Goal: Task Accomplishment & Management: Complete application form

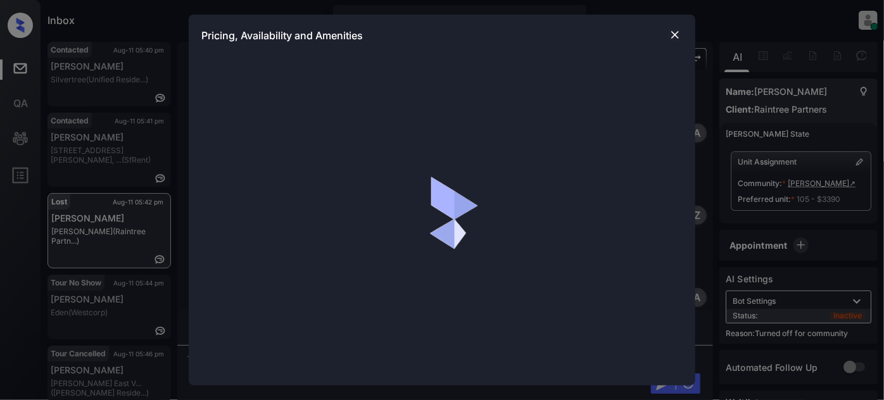
scroll to position [1879, 0]
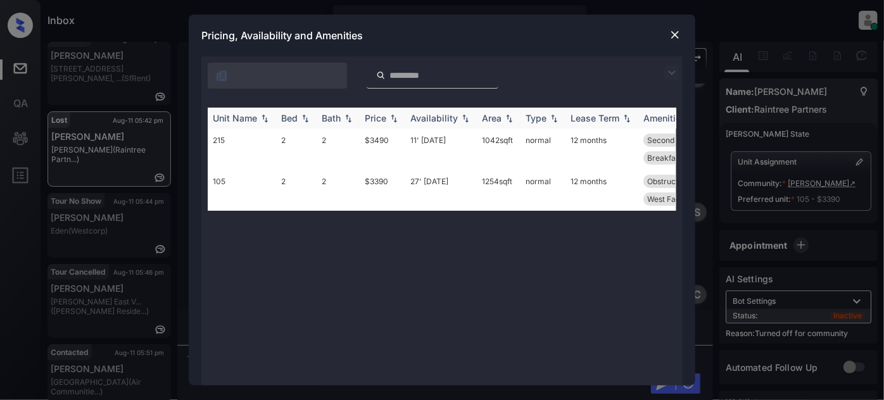
click at [379, 118] on div "Price" at bounding box center [376, 118] width 22 height 11
click at [670, 33] on img at bounding box center [675, 35] width 13 height 13
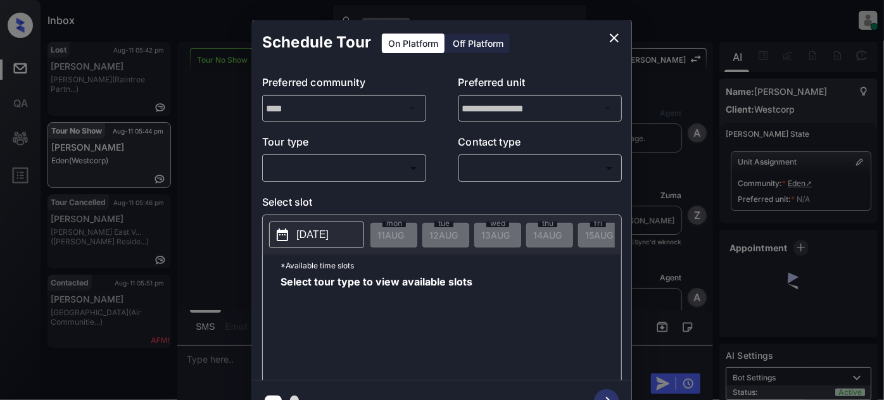
scroll to position [20, 0]
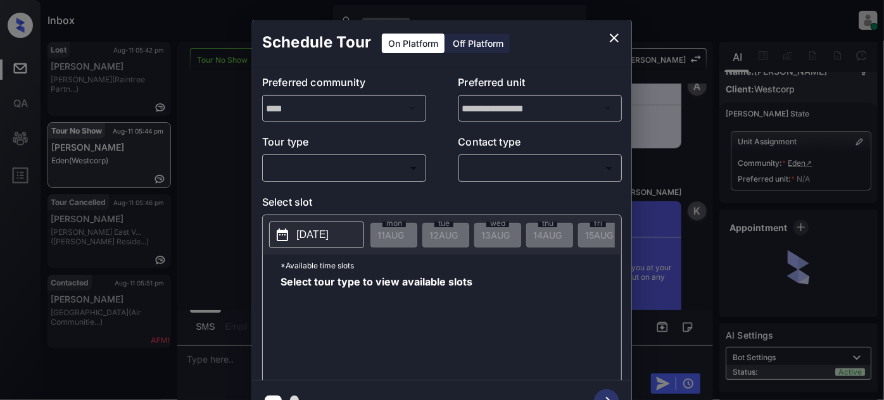
click at [369, 167] on body "Inbox Juan Carlos Manantan Online Set yourself offline Set yourself on break Pr…" at bounding box center [442, 200] width 884 height 400
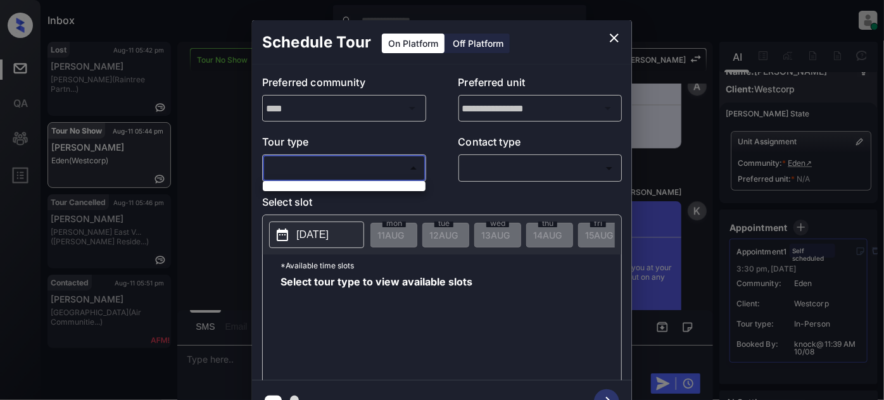
drag, startPoint x: 346, startPoint y: 172, endPoint x: 390, endPoint y: 150, distance: 49.0
click at [348, 171] on div at bounding box center [442, 200] width 884 height 400
click at [622, 37] on button "close" at bounding box center [614, 37] width 25 height 25
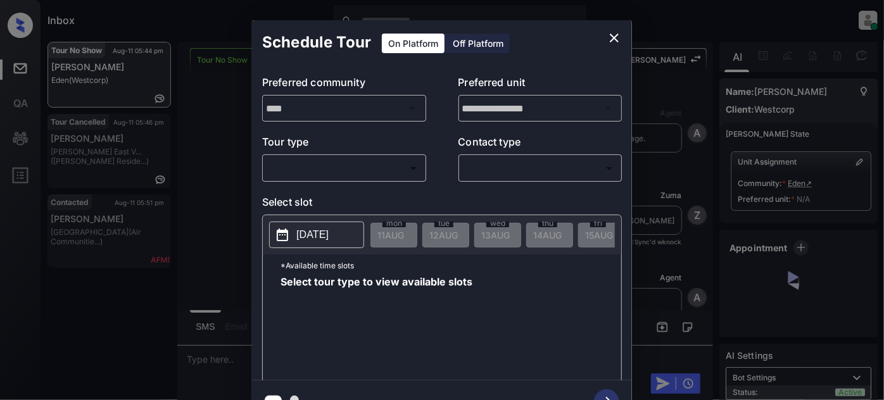
click at [358, 170] on body "Inbox [PERSON_NAME] Online Set yourself offline Set yourself on break Profile S…" at bounding box center [442, 200] width 884 height 400
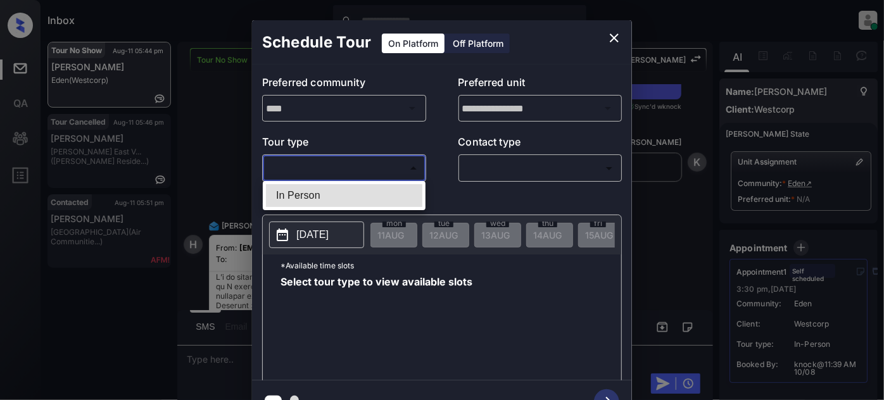
click at [328, 200] on li "In Person" at bounding box center [344, 195] width 156 height 23
type input "********"
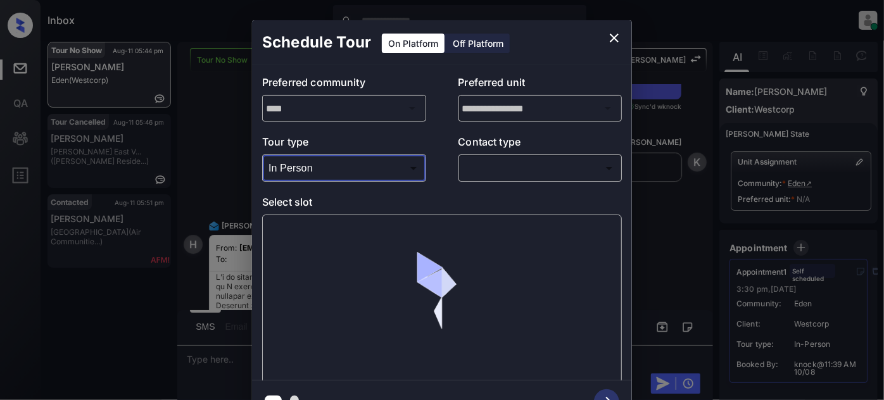
click at [506, 163] on body "Inbox Juan Carlos Manantan Online Set yourself offline Set yourself on break Pr…" at bounding box center [442, 200] width 884 height 400
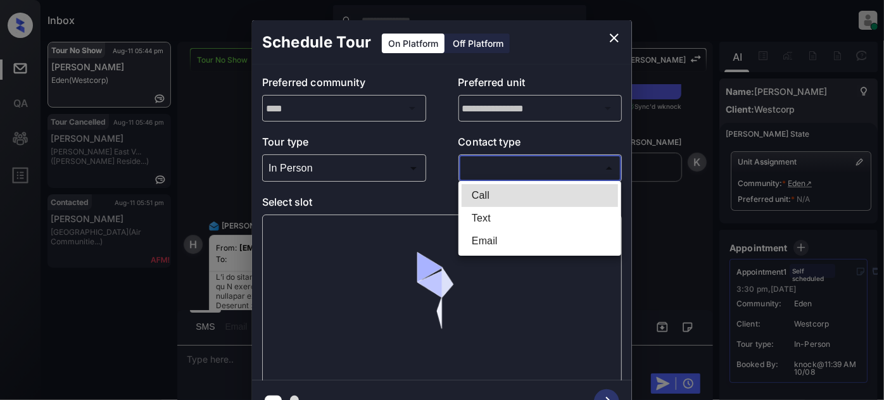
click at [496, 215] on li "Text" at bounding box center [540, 218] width 156 height 23
type input "****"
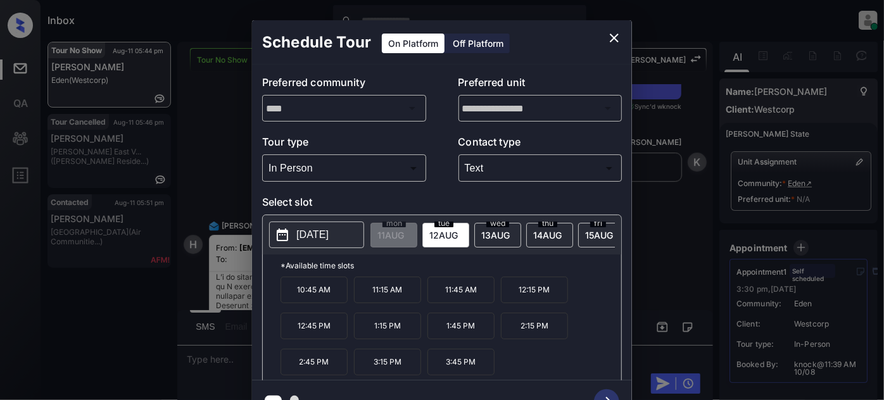
click at [404, 233] on span "13 AUG" at bounding box center [391, 235] width 27 height 11
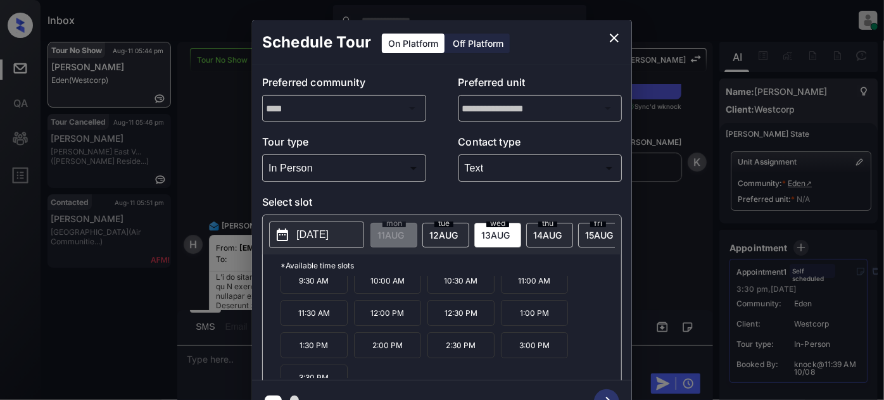
scroll to position [20, 0]
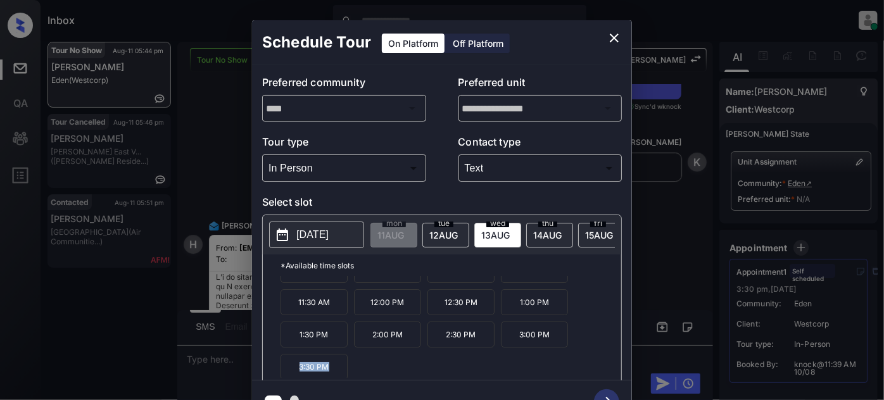
drag, startPoint x: 355, startPoint y: 366, endPoint x: 295, endPoint y: 364, distance: 60.9
click at [295, 364] on div "9:30 AM 10:00 AM 10:30 AM 11:00 AM 11:30 AM 12:00 PM 12:30 PM 1:00 PM 1:30 PM 2…" at bounding box center [451, 327] width 341 height 101
click at [404, 236] on span "12 AUG" at bounding box center [391, 235] width 27 height 11
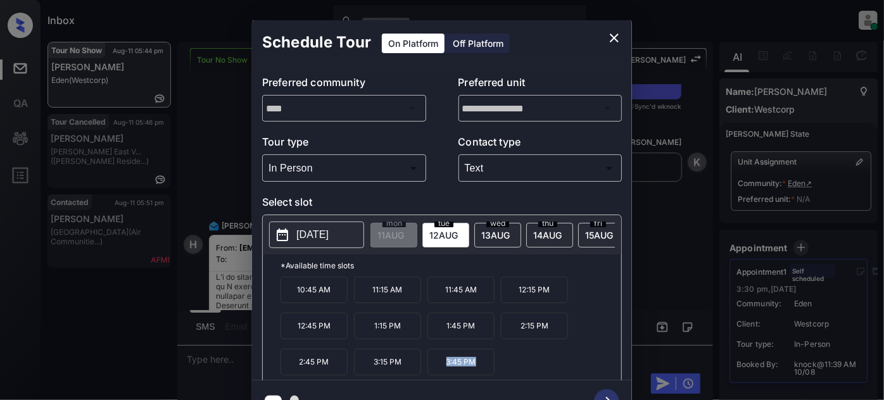
drag, startPoint x: 497, startPoint y: 357, endPoint x: 438, endPoint y: 361, distance: 59.0
click at [438, 361] on div "10:45 AM 11:15 AM 11:45 AM 12:15 PM 12:45 PM 1:15 PM 1:45 PM 2:15 PM 2:45 PM 3:…" at bounding box center [451, 327] width 341 height 101
copy p "3:45 PM"
click at [609, 36] on icon "close" at bounding box center [614, 37] width 15 height 15
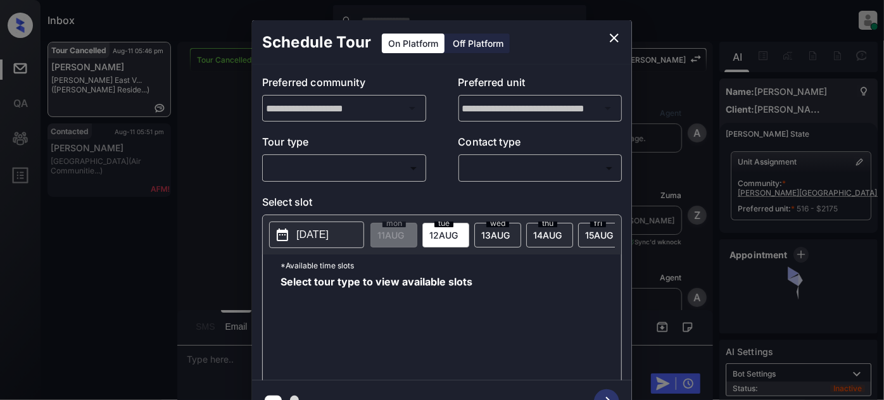
scroll to position [5180, 0]
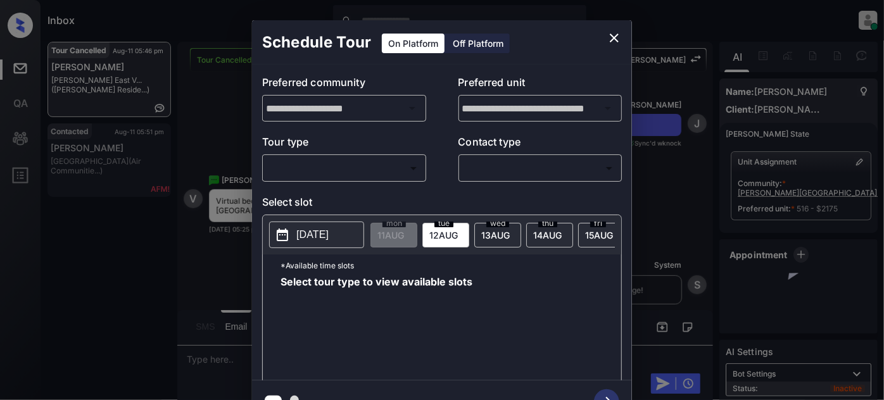
click at [339, 173] on body "Inbox Juan Carlos Manantan Online Set yourself offline Set yourself on break Pr…" at bounding box center [442, 200] width 884 height 400
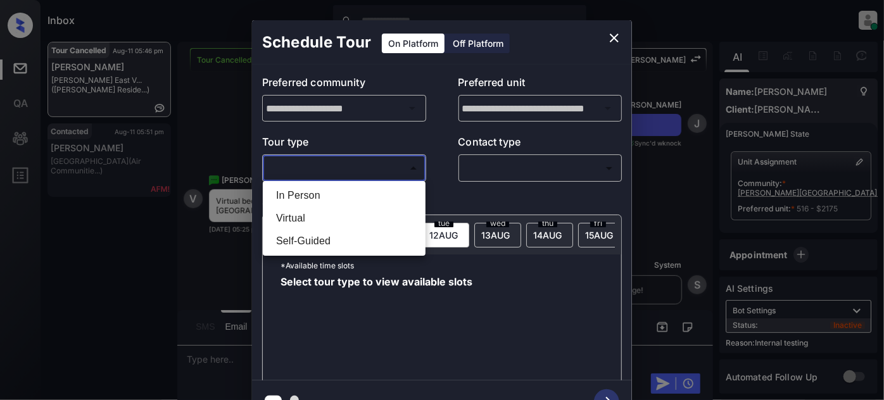
drag, startPoint x: 321, startPoint y: 215, endPoint x: 501, endPoint y: 184, distance: 182.6
click at [321, 215] on li "Virtual" at bounding box center [344, 218] width 156 height 23
type input "*******"
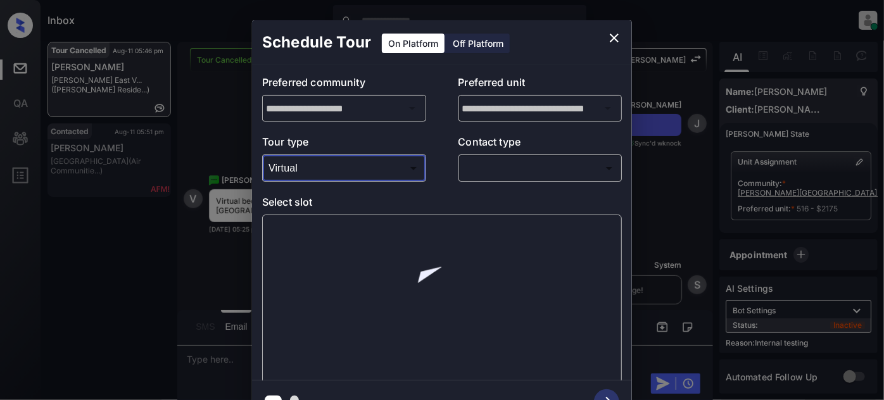
click at [517, 172] on body "Inbox Juan Carlos Manantan Online Set yourself offline Set yourself on break Pr…" at bounding box center [442, 200] width 884 height 400
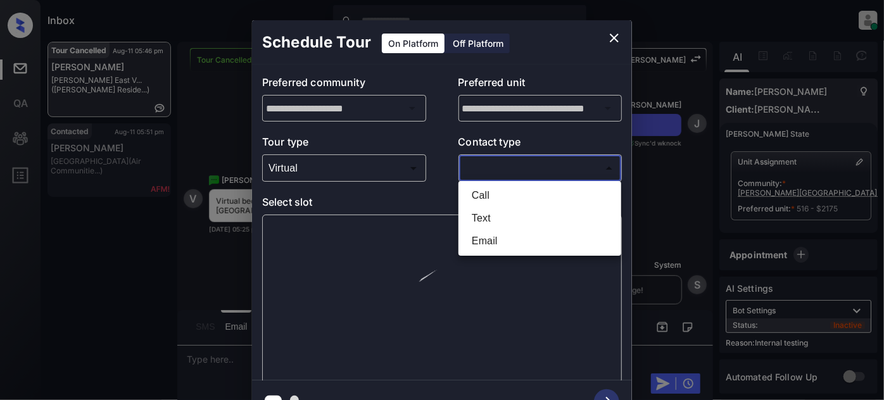
click at [500, 217] on li "Text" at bounding box center [540, 218] width 156 height 23
type input "****"
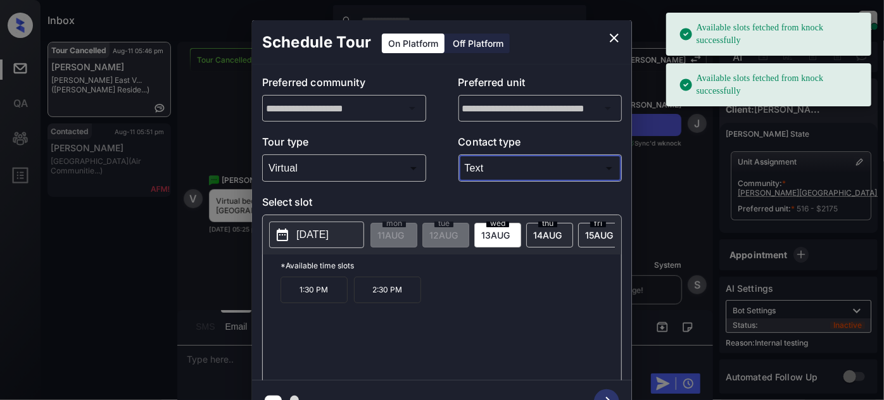
click at [404, 235] on span "[DATE]" at bounding box center [391, 235] width 27 height 11
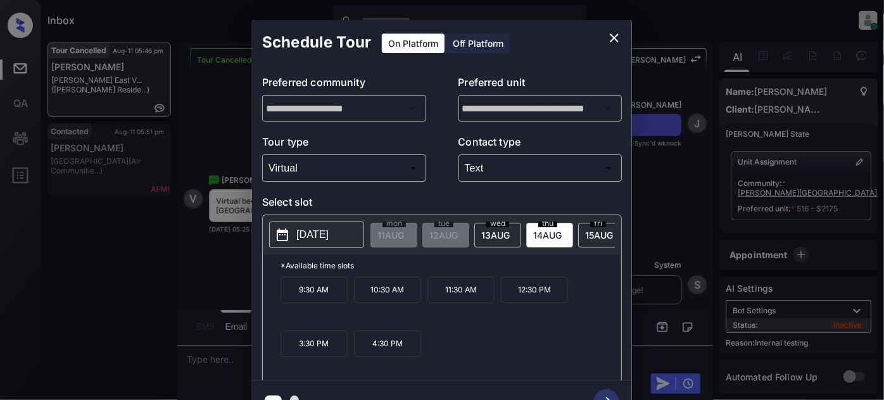
click at [329, 352] on p "3:30 PM" at bounding box center [314, 344] width 67 height 27
click at [607, 393] on icon "button" at bounding box center [606, 402] width 25 height 25
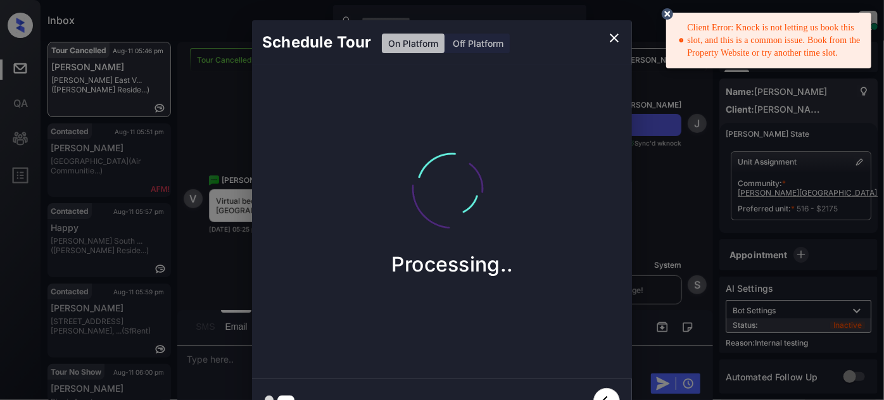
click at [611, 37] on icon "close" at bounding box center [614, 37] width 15 height 15
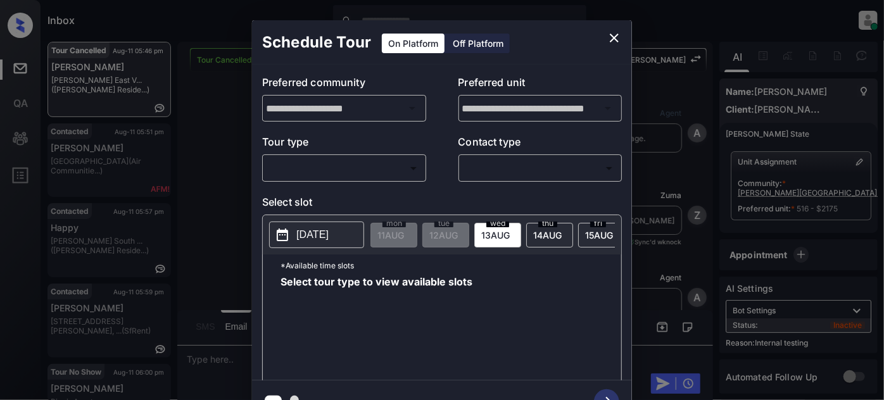
scroll to position [69, 0]
click at [381, 172] on body "Inbox [PERSON_NAME] Online Set yourself offline Set yourself on break Profile S…" at bounding box center [442, 200] width 884 height 400
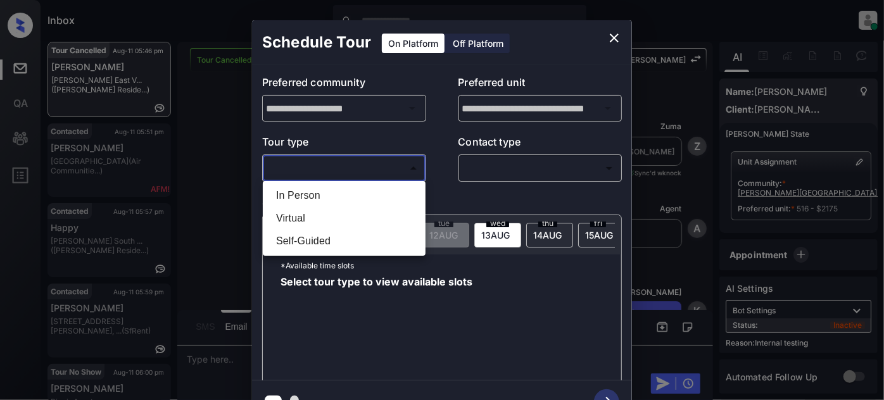
drag, startPoint x: 322, startPoint y: 199, endPoint x: 428, endPoint y: 184, distance: 106.9
click at [322, 198] on li "In Person" at bounding box center [344, 195] width 156 height 23
type input "********"
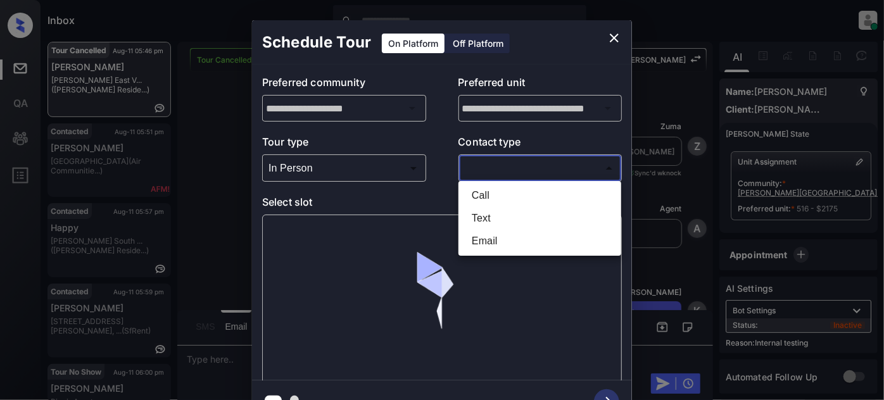
click at [486, 163] on body "Inbox [PERSON_NAME] Online Set yourself offline Set yourself on break Profile S…" at bounding box center [442, 200] width 884 height 400
click at [466, 212] on li "Text" at bounding box center [540, 218] width 156 height 23
type input "****"
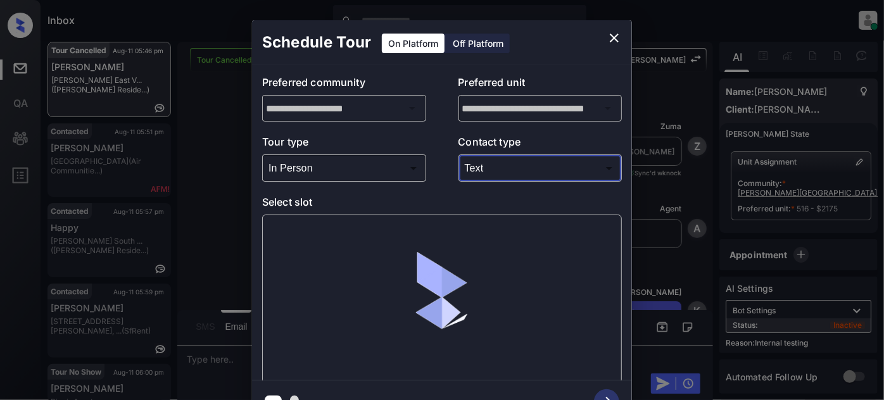
click at [385, 173] on body "Inbox [PERSON_NAME] Online Set yourself offline Set yourself on break Profile S…" at bounding box center [442, 200] width 884 height 400
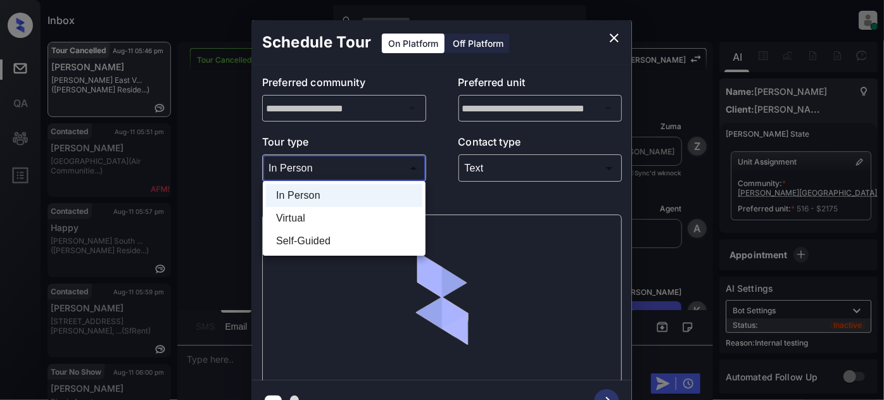
click at [299, 224] on li "Virtual" at bounding box center [344, 218] width 156 height 23
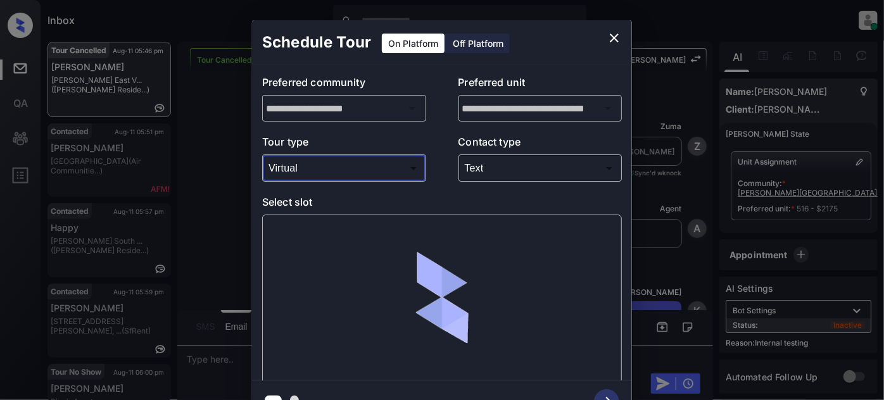
type input "*******"
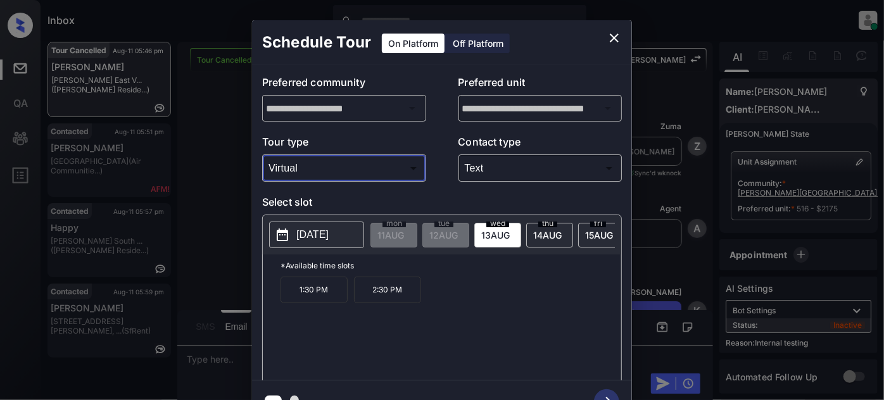
click at [404, 236] on span "[DATE]" at bounding box center [391, 235] width 27 height 11
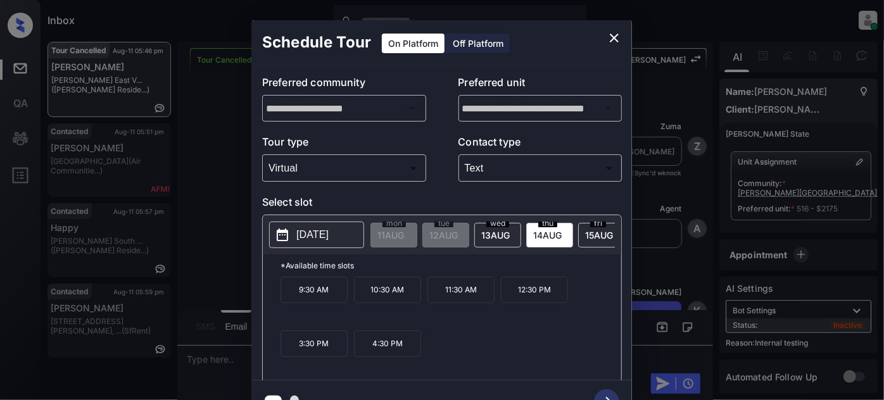
click at [342, 353] on p "3:30 PM" at bounding box center [314, 344] width 67 height 27
click at [607, 391] on icon "button" at bounding box center [606, 402] width 25 height 25
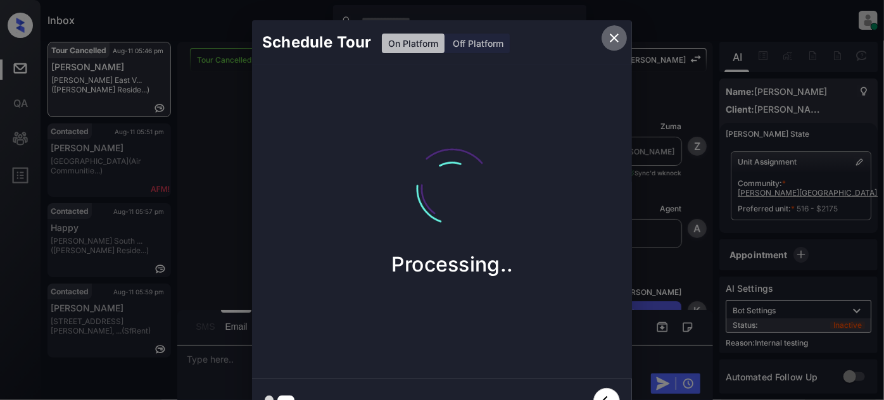
click at [620, 39] on icon "close" at bounding box center [614, 37] width 15 height 15
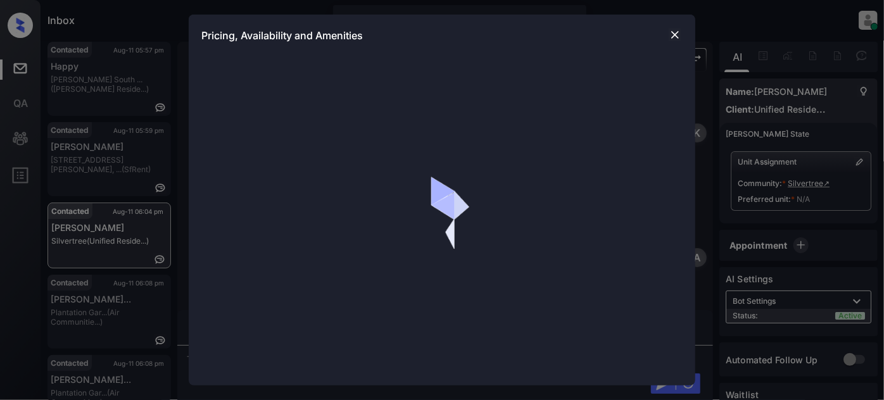
scroll to position [1056, 0]
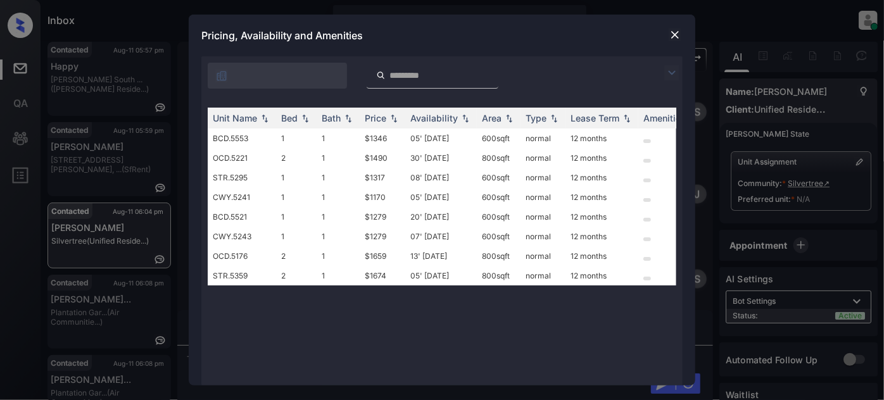
click at [673, 68] on img at bounding box center [671, 72] width 15 height 15
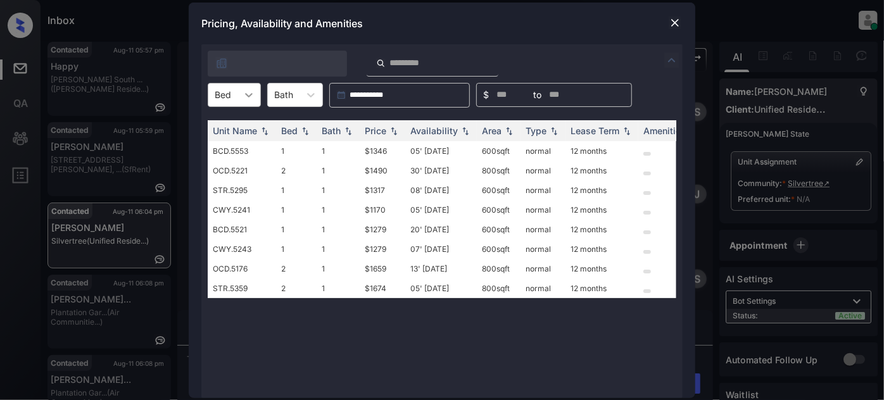
click at [241, 99] on div at bounding box center [249, 95] width 23 height 23
click at [226, 129] on div "1" at bounding box center [234, 126] width 53 height 23
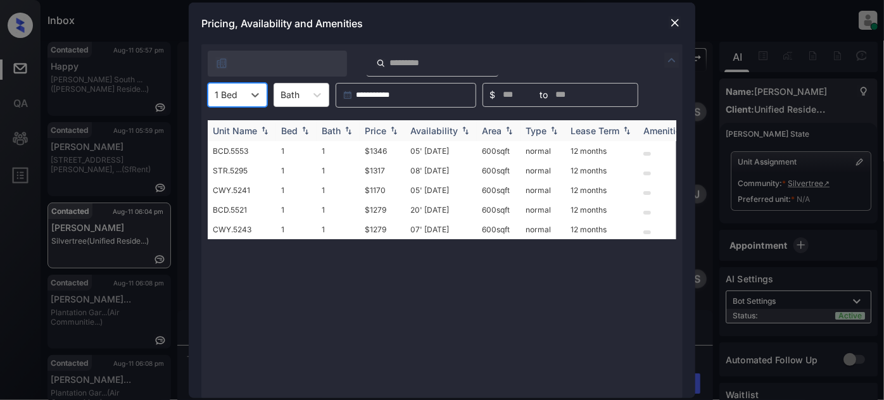
click at [386, 127] on div "Price" at bounding box center [376, 130] width 22 height 11
click at [442, 170] on td "20' Aug 25" at bounding box center [441, 171] width 72 height 20
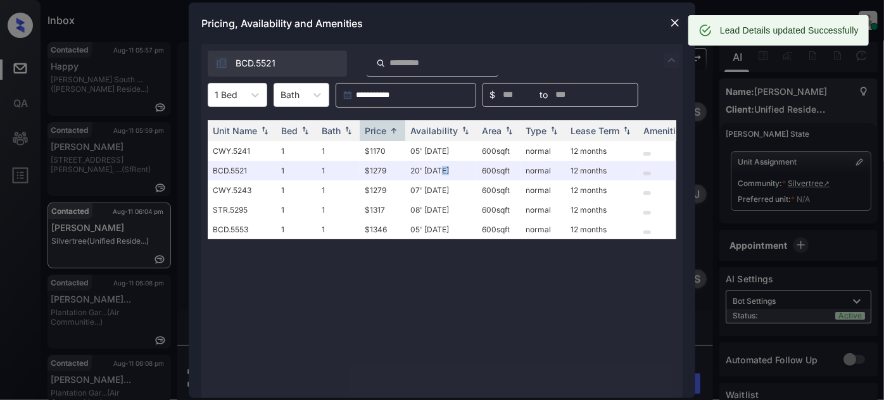
click at [677, 26] on img at bounding box center [675, 22] width 13 height 13
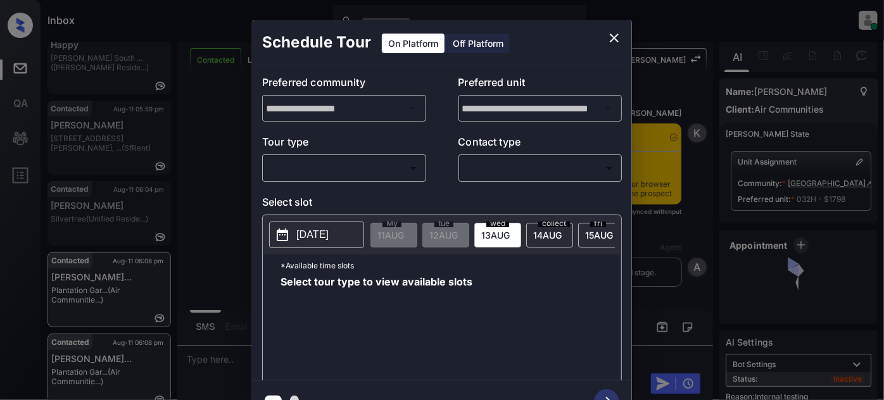
scroll to position [1924, 0]
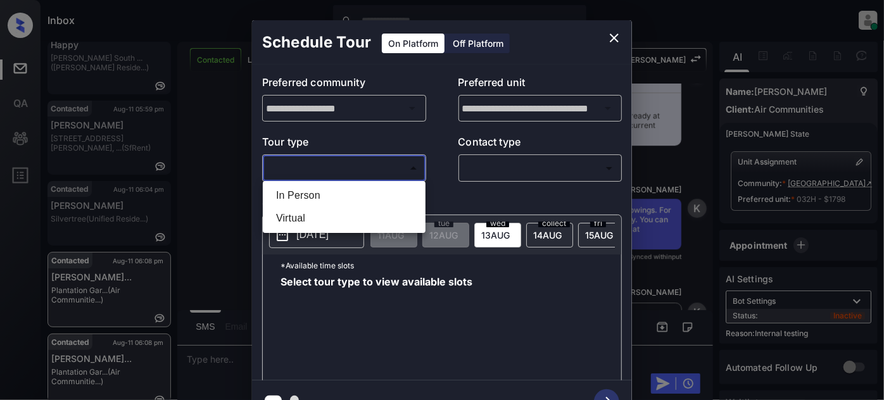
click at [368, 174] on body "Inbox Juan Carlos Manantan Online Set yourself offline Set yourself on break Pr…" at bounding box center [442, 200] width 884 height 400
click at [316, 190] on li "In Person" at bounding box center [344, 195] width 156 height 23
type input "********"
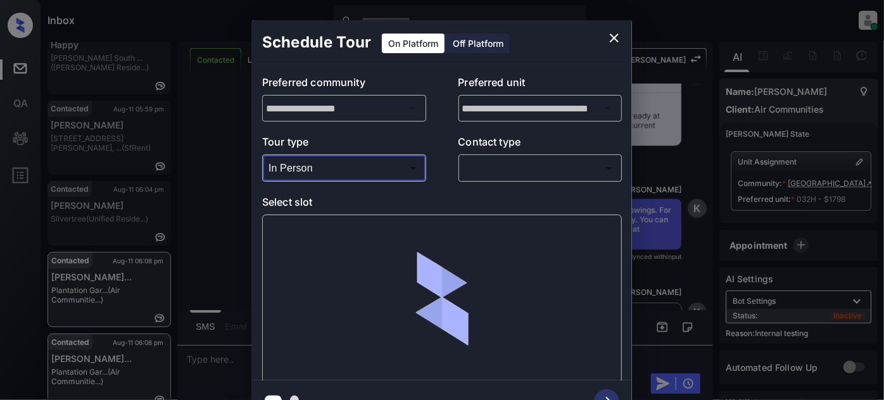
click at [495, 175] on body "Inbox Juan Carlos Manantan Online Set yourself offline Set yourself on break Pr…" at bounding box center [442, 200] width 884 height 400
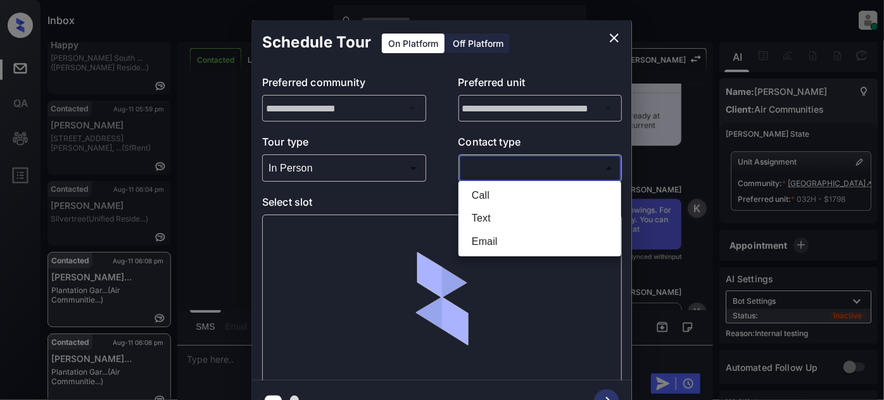
click at [492, 215] on li "Text" at bounding box center [540, 218] width 156 height 23
type input "****"
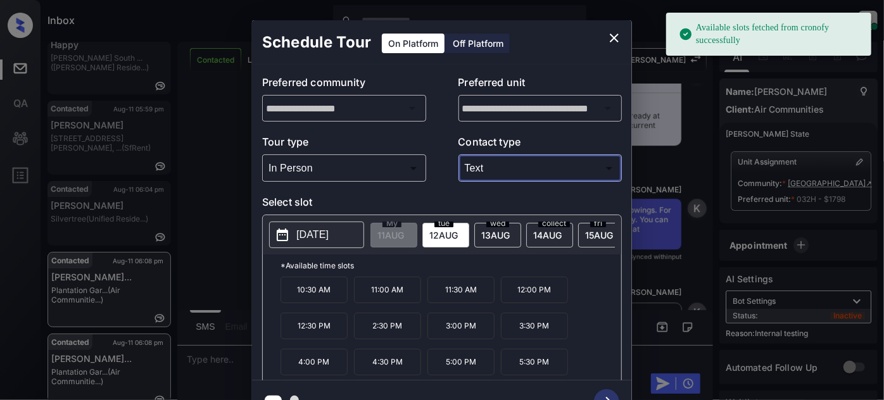
click at [510, 226] on div "wed 13 AUG" at bounding box center [497, 235] width 47 height 25
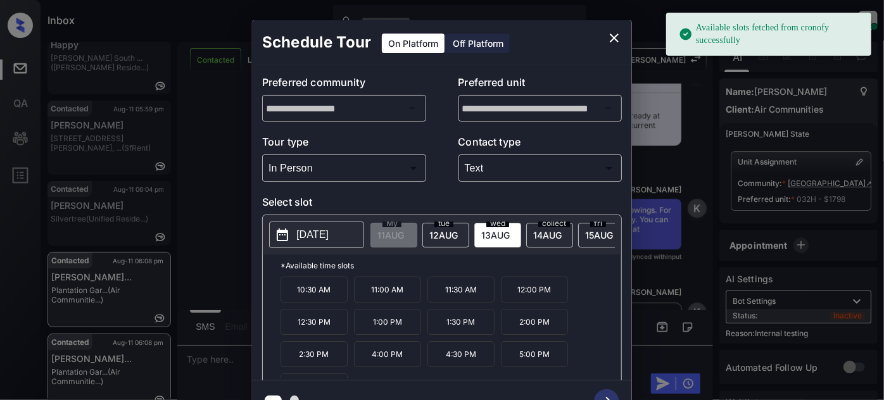
click at [456, 297] on p "11:30 AM" at bounding box center [461, 290] width 67 height 26
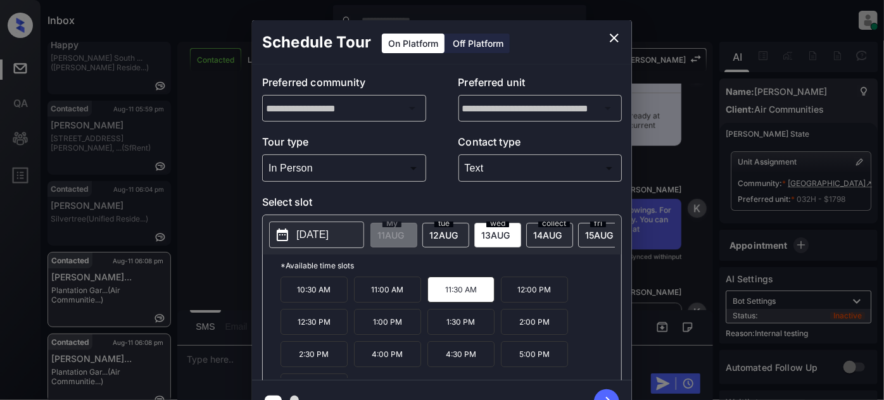
click at [614, 391] on button "button" at bounding box center [607, 402] width 41 height 33
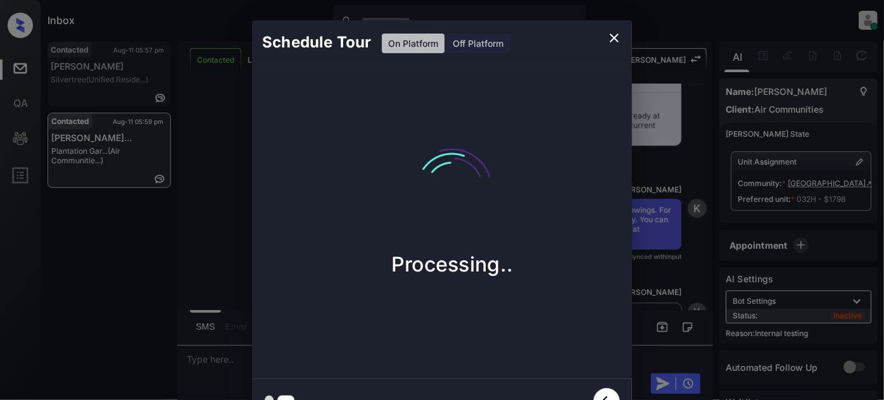
scroll to position [0, 0]
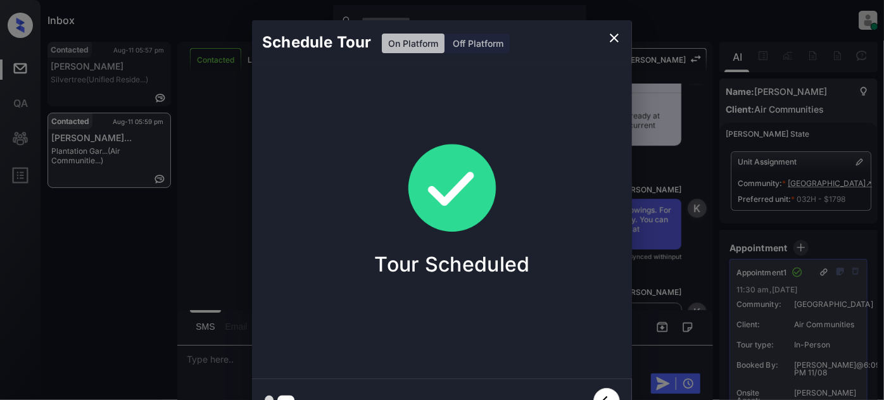
click at [619, 42] on icon "close" at bounding box center [614, 37] width 15 height 15
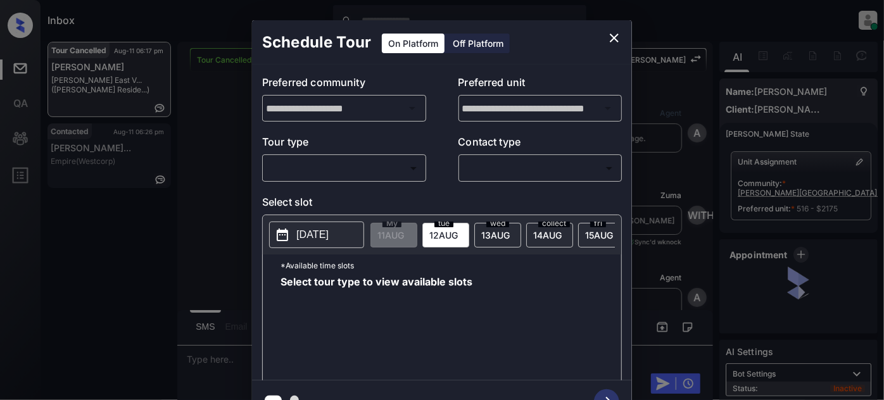
click at [388, 165] on body "Inbox [PERSON_NAME] Online Set yourself offline Set yourself on break Profile S…" at bounding box center [442, 200] width 884 height 400
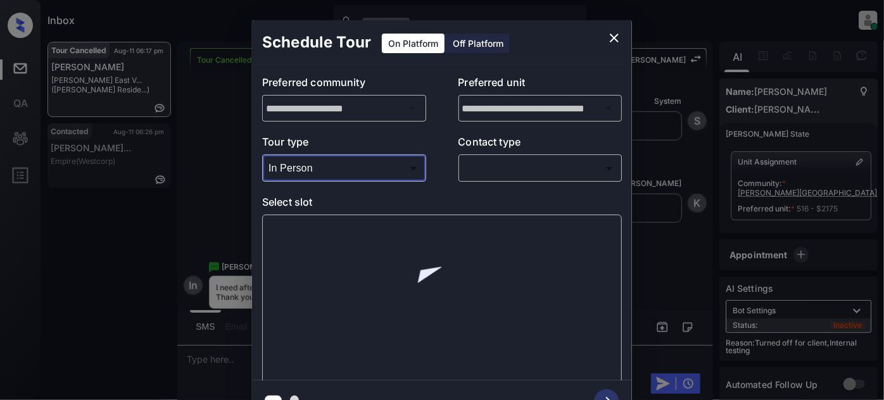
type input "********"
click at [542, 170] on body "Inbox Juan Carlos Manantan Online Set yourself offline Set yourself on break Pr…" at bounding box center [442, 200] width 884 height 400
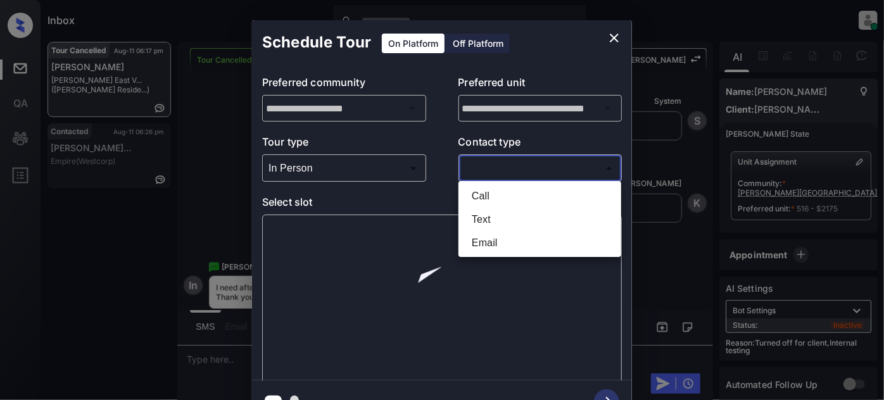
click at [505, 215] on li "Text" at bounding box center [540, 219] width 156 height 23
type input "****"
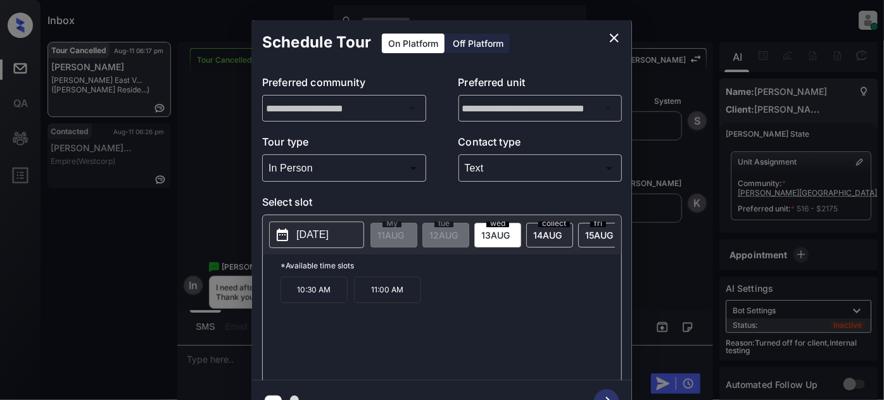
click at [404, 234] on font "AUG" at bounding box center [394, 235] width 19 height 11
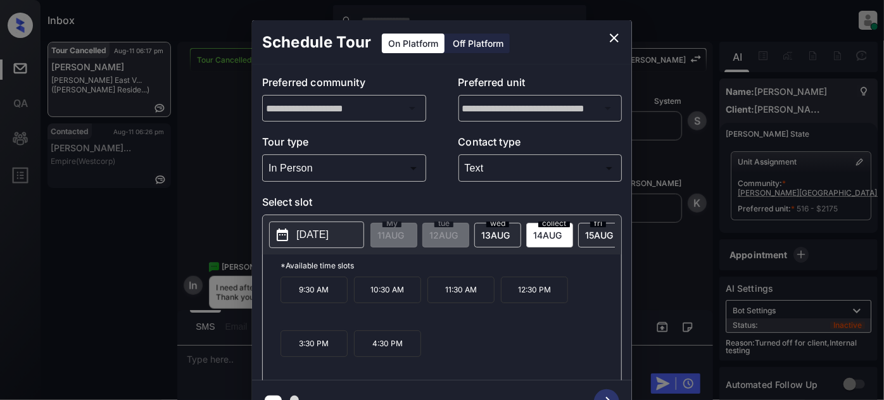
click at [385, 236] on font "15" at bounding box center [382, 235] width 8 height 11
click at [329, 231] on p "2025-08-15" at bounding box center [312, 234] width 32 height 15
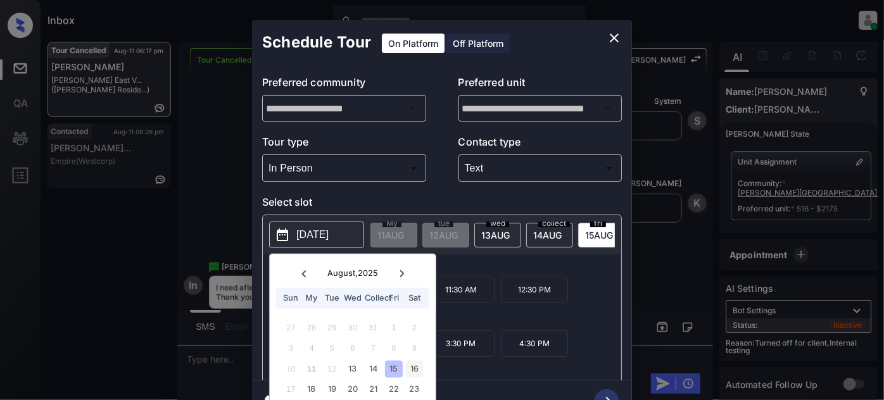
click at [417, 366] on div "16" at bounding box center [414, 368] width 17 height 17
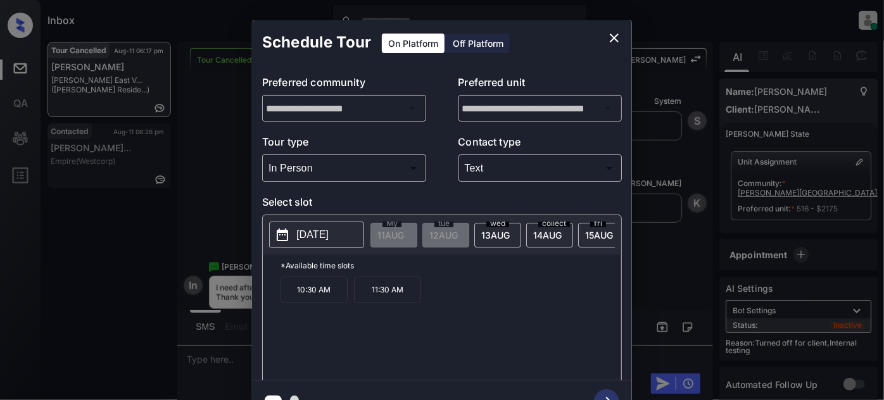
click at [447, 295] on div "10:30 AM 11:30 AM" at bounding box center [451, 327] width 341 height 101
click at [327, 246] on button "2025-08-16" at bounding box center [316, 235] width 95 height 27
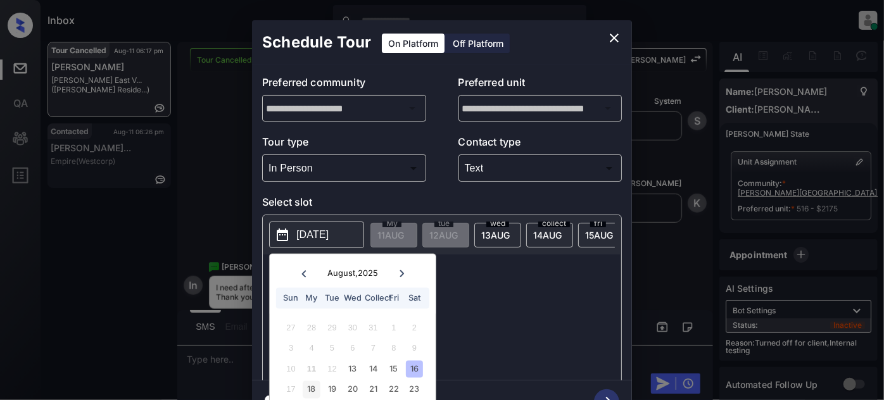
click at [315, 391] on font "18" at bounding box center [311, 390] width 8 height 10
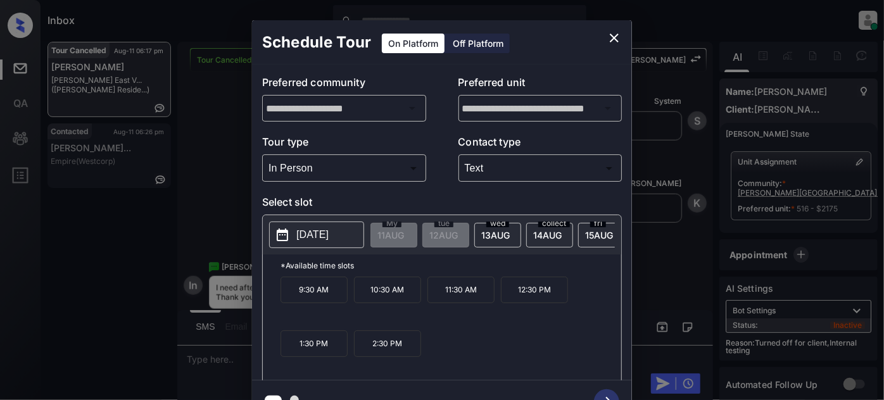
click at [509, 271] on p "*Available time slots" at bounding box center [451, 266] width 341 height 22
click at [336, 220] on div "2025-08-18 My 11 AUG tue 12 AUG wed 13 AUG collect 14 AUG fri 15 AUG sat 16 AUG…" at bounding box center [442, 234] width 359 height 39
click at [329, 229] on p "2025-08-18" at bounding box center [312, 234] width 32 height 15
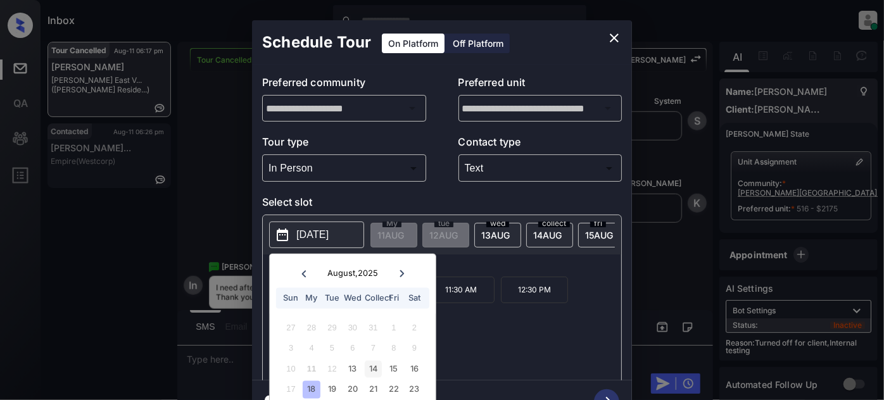
click at [371, 371] on font "14" at bounding box center [373, 369] width 8 height 10
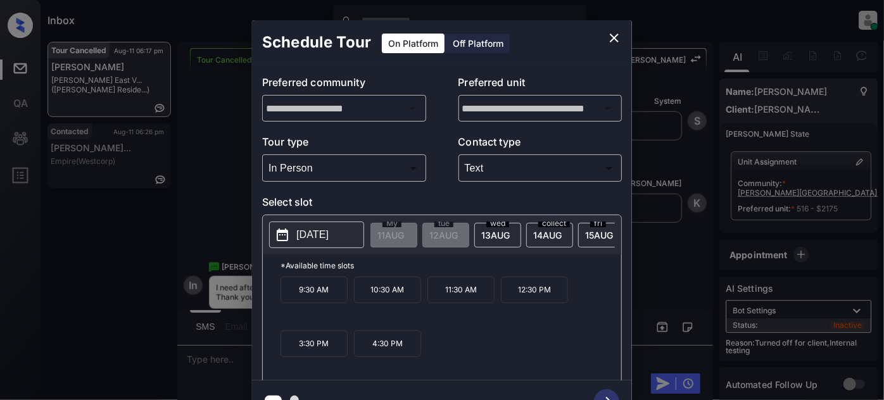
click at [478, 332] on div "9:30 AM 10:30 AM 11:30 AM 12:30 PM 3:30 PM 4:30 PM" at bounding box center [451, 327] width 341 height 101
click at [485, 239] on div "wed 13 AUG" at bounding box center [497, 235] width 47 height 25
click at [385, 231] on font "14" at bounding box center [382, 235] width 8 height 11
click at [385, 234] on font "15" at bounding box center [382, 235] width 8 height 11
drag, startPoint x: 568, startPoint y: 349, endPoint x: 514, endPoint y: 344, distance: 54.1
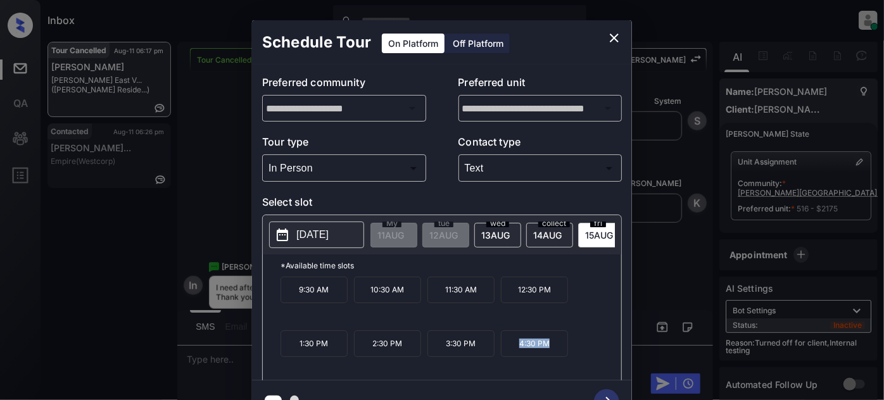
click at [514, 344] on div "9:30 AM 10:30 AM 11:30 AM 12:30 PM 1:30 PM 2:30 PM 3:30 PM 4:30 PM" at bounding box center [451, 327] width 341 height 101
copy font "4:30 PM"
click at [614, 40] on icon "close" at bounding box center [614, 37] width 15 height 15
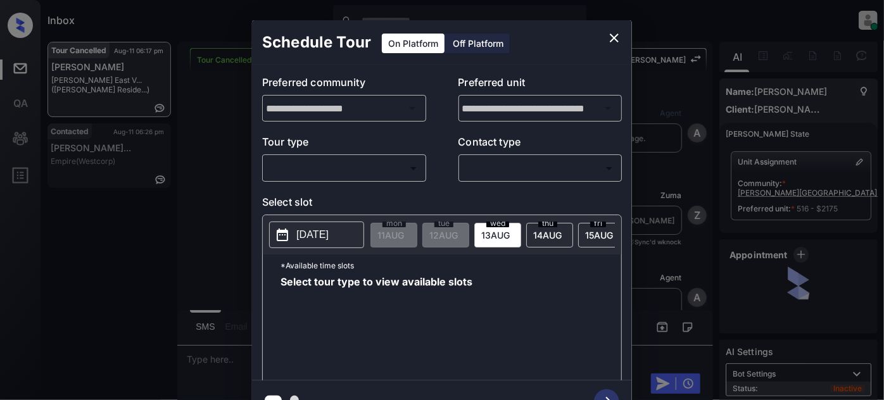
scroll to position [8712, 0]
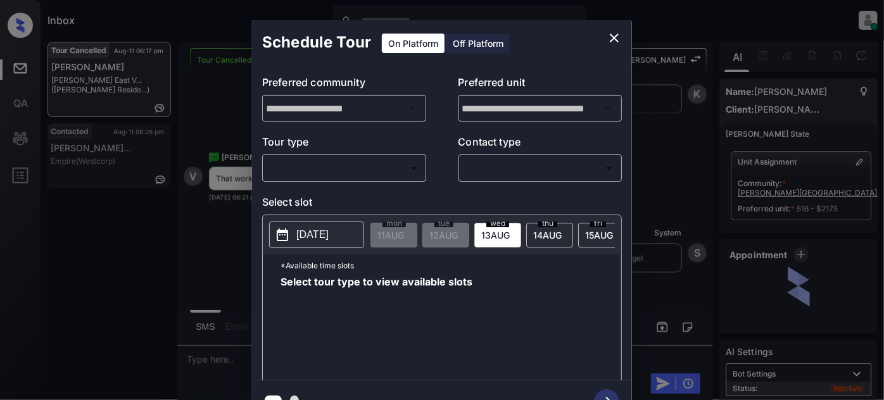
click at [409, 165] on body "Inbox [PERSON_NAME] Online Set yourself offline Set yourself on break Profile S…" at bounding box center [442, 200] width 884 height 400
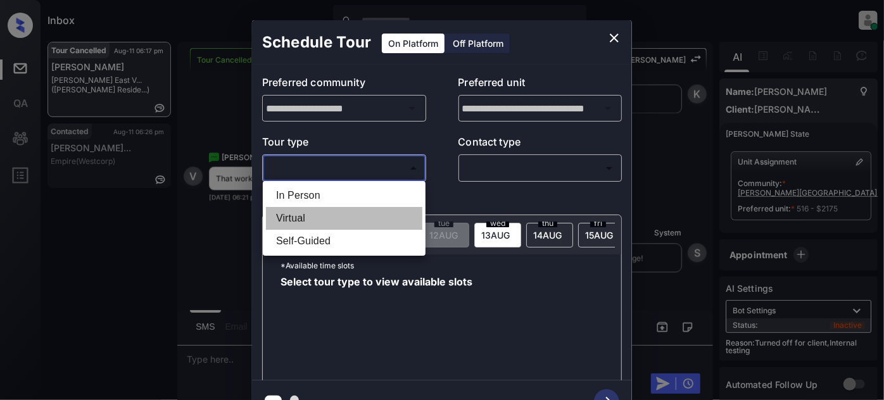
click at [319, 217] on li "Virtual" at bounding box center [344, 218] width 156 height 23
type input "*******"
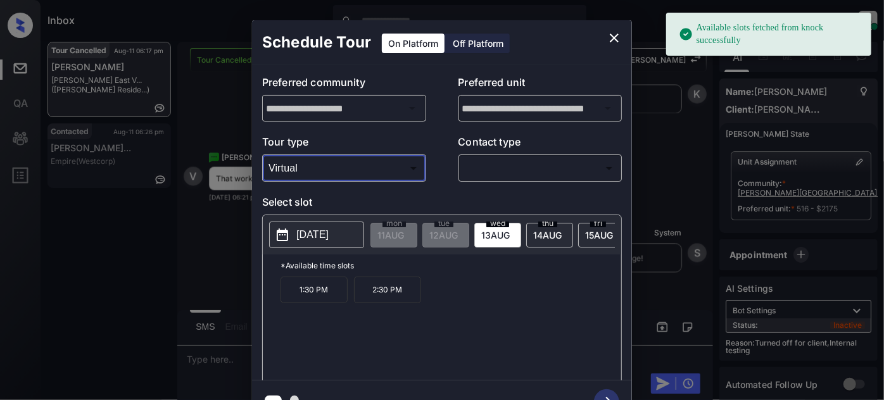
click at [540, 170] on body "Available slots fetched from knock successfully Inbox Juan Carlos Manantan Onli…" at bounding box center [442, 200] width 884 height 400
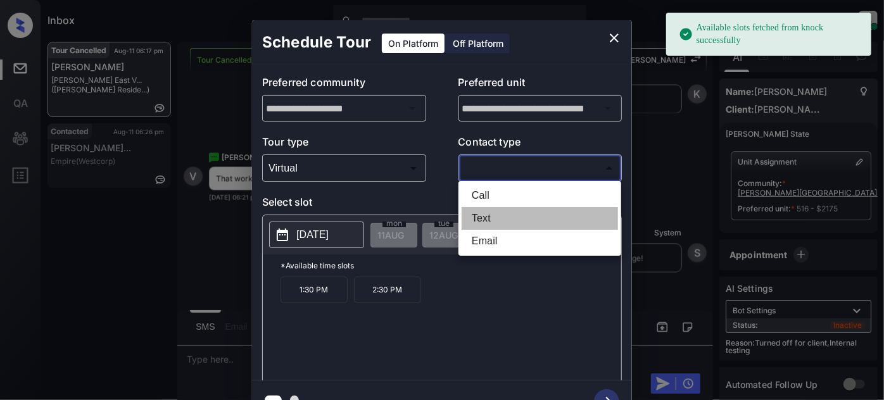
click at [504, 215] on li "Text" at bounding box center [540, 218] width 156 height 23
type input "****"
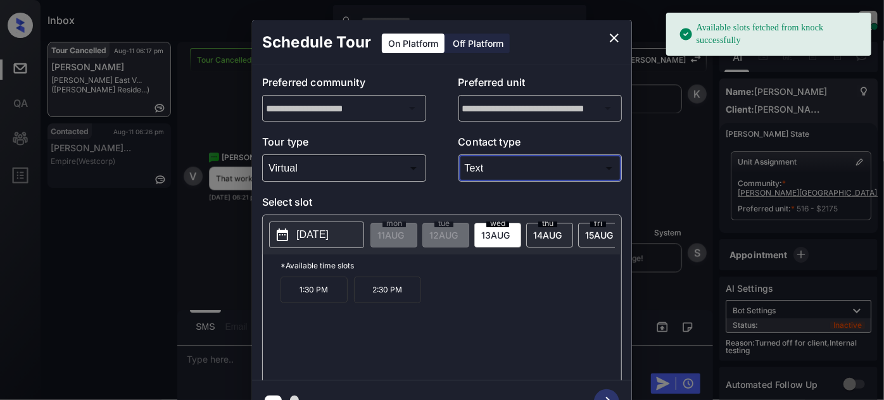
click at [404, 237] on span "15 AUG" at bounding box center [391, 235] width 27 height 11
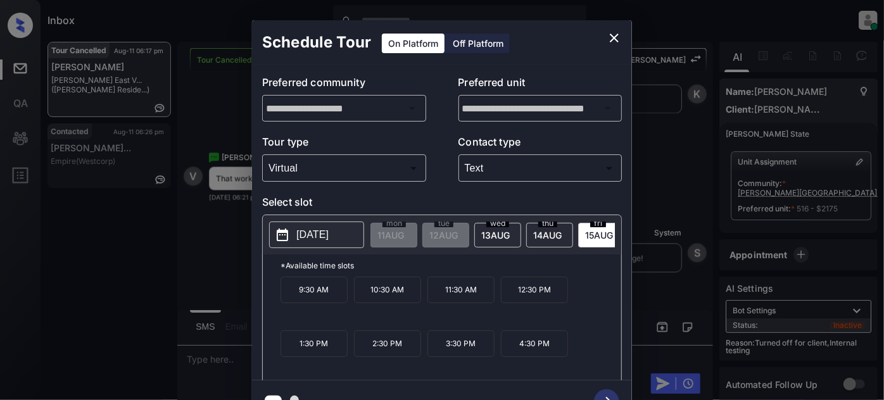
click at [540, 346] on p "4:30 PM" at bounding box center [534, 344] width 67 height 27
click at [608, 395] on icon "button" at bounding box center [606, 402] width 25 height 25
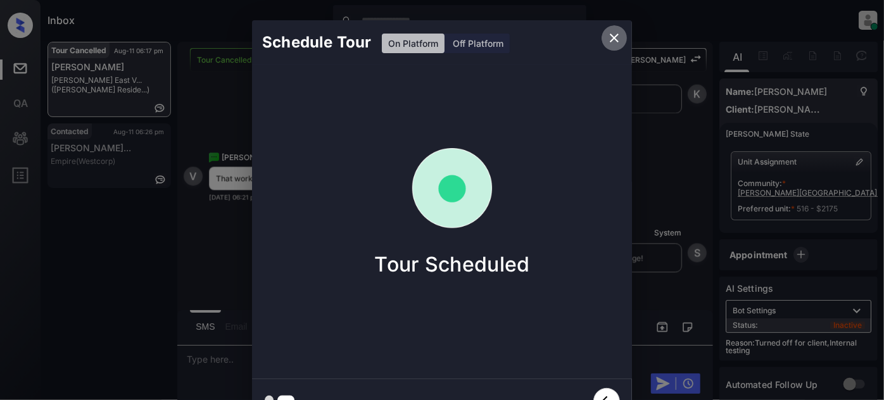
click at [613, 42] on icon "close" at bounding box center [614, 37] width 15 height 15
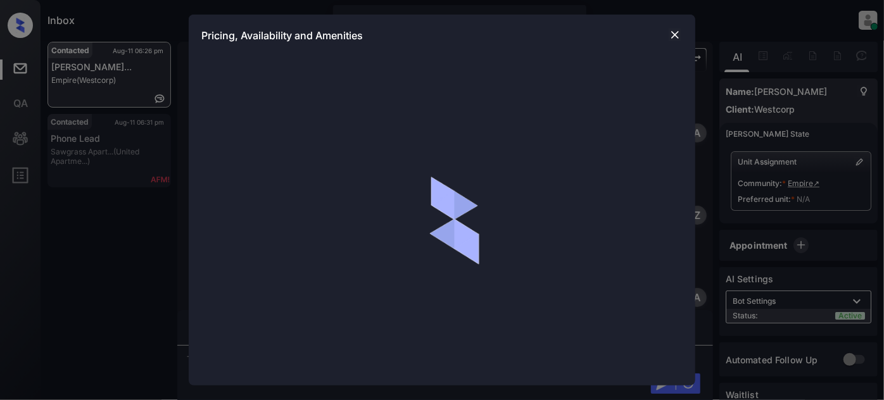
scroll to position [1253, 0]
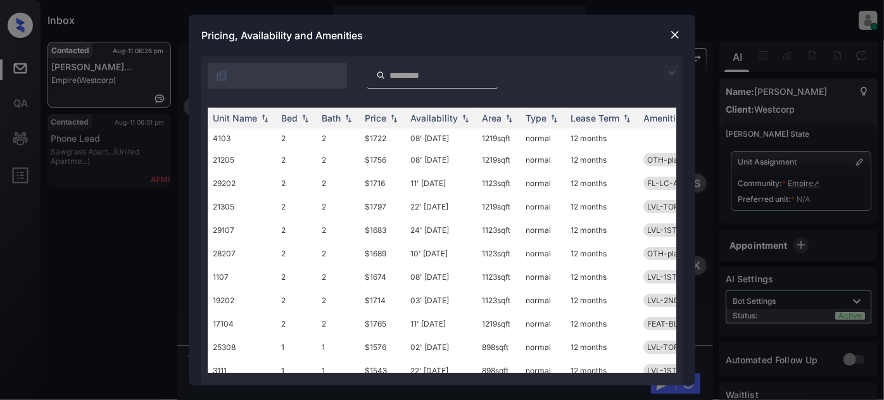
drag, startPoint x: 672, startPoint y: 73, endPoint x: 643, endPoint y: 75, distance: 29.2
click at [671, 73] on img at bounding box center [671, 72] width 15 height 15
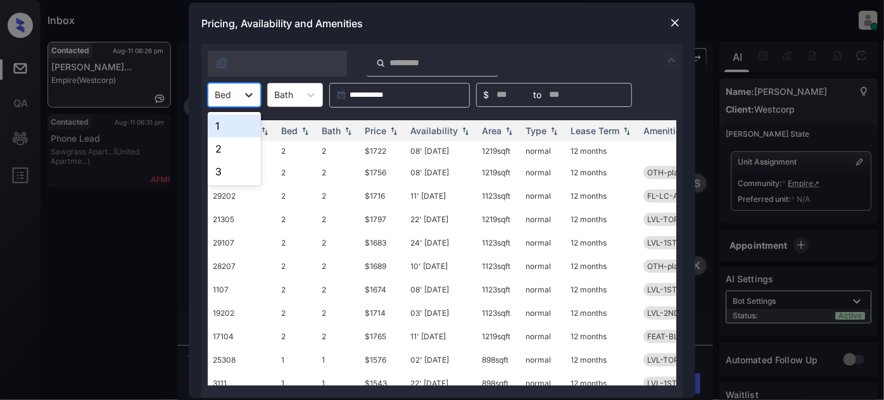
click at [241, 101] on div at bounding box center [249, 95] width 23 height 23
click at [231, 121] on div "1" at bounding box center [234, 126] width 53 height 23
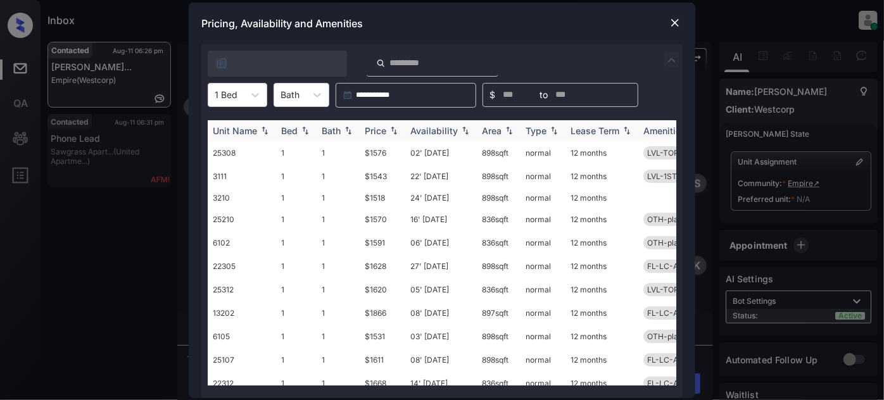
click at [378, 131] on div "Price" at bounding box center [376, 130] width 22 height 11
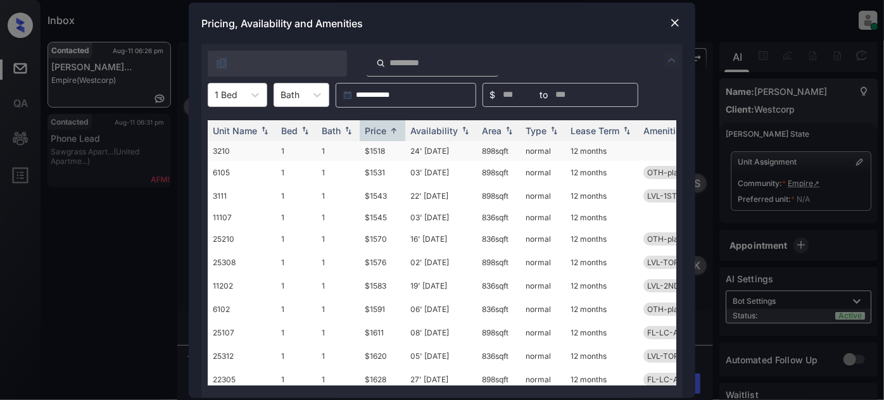
click at [438, 151] on td "24' [DATE]" at bounding box center [441, 151] width 72 height 20
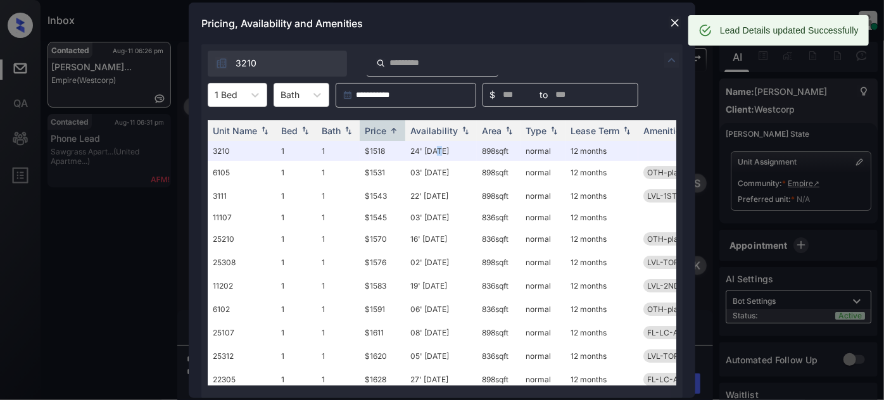
click at [675, 25] on img at bounding box center [675, 22] width 13 height 13
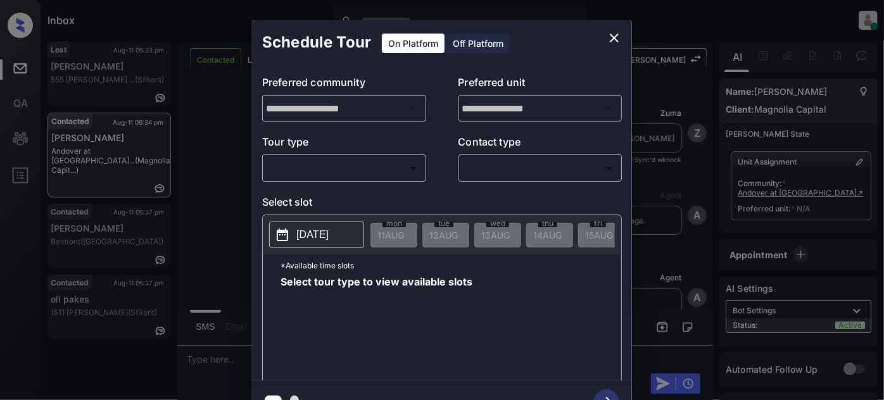
scroll to position [1739, 0]
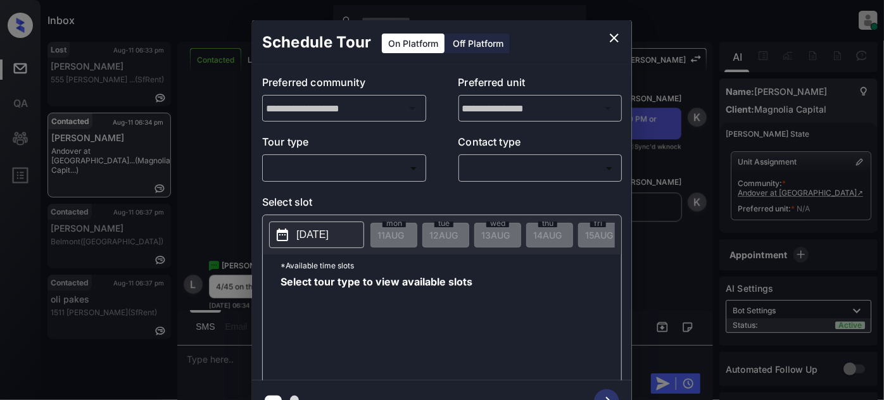
click at [355, 161] on body "Inbox Juan Carlos Manantan Online Set yourself offline Set yourself on break Pr…" at bounding box center [442, 200] width 884 height 400
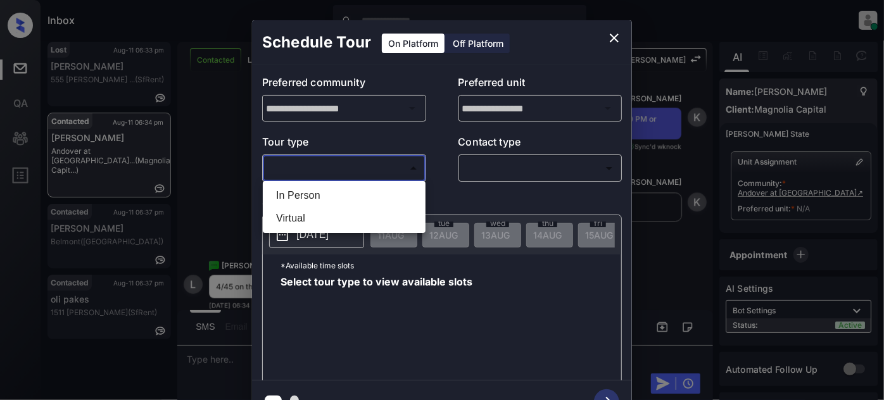
click at [611, 38] on div at bounding box center [442, 200] width 884 height 400
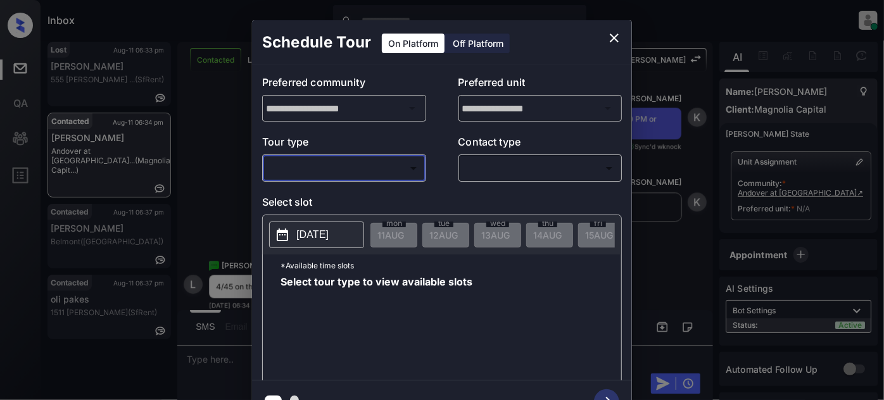
click at [614, 35] on icon "close" at bounding box center [614, 37] width 15 height 15
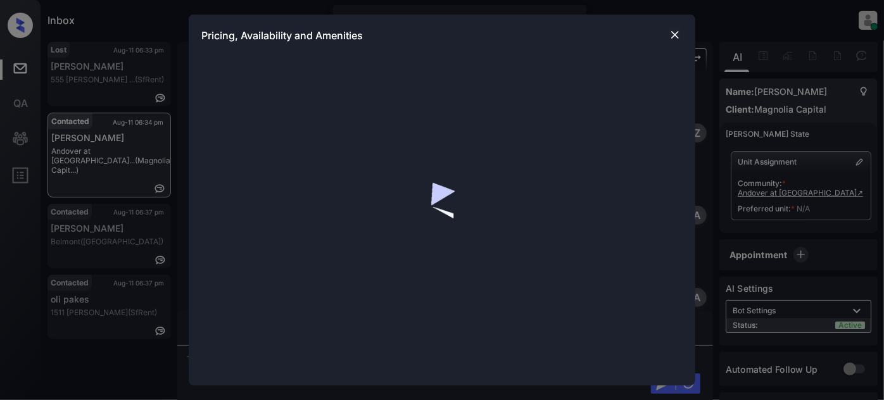
scroll to position [473, 0]
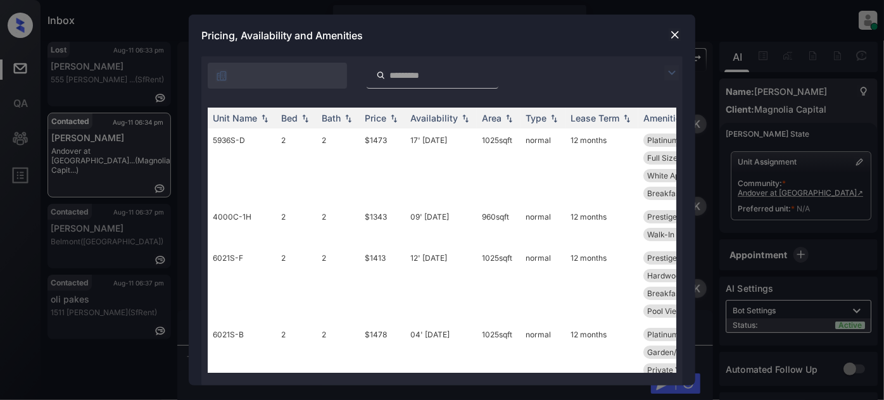
click at [673, 73] on img at bounding box center [671, 72] width 15 height 15
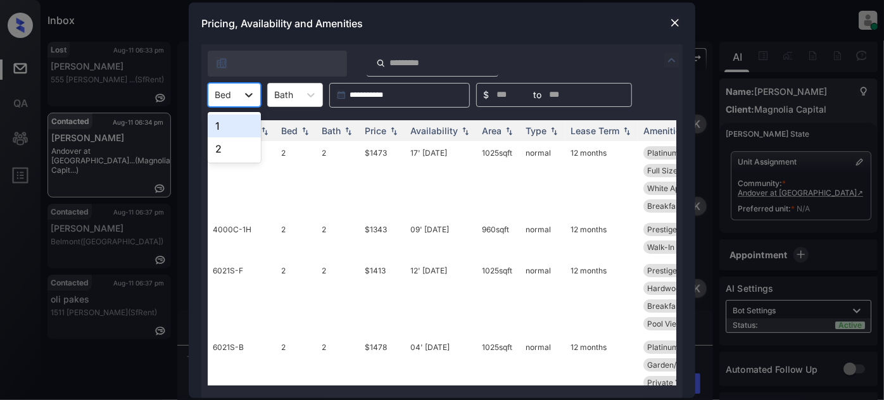
click at [248, 94] on icon at bounding box center [249, 95] width 13 height 13
click at [219, 143] on div "2" at bounding box center [234, 148] width 53 height 23
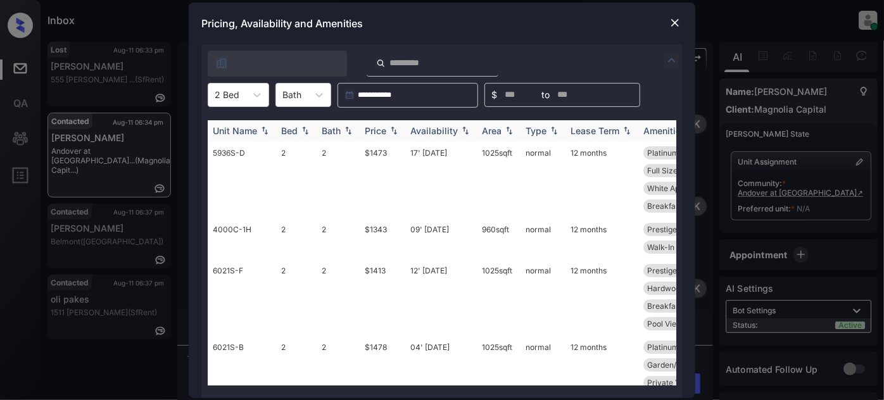
click at [365, 125] on div "Price" at bounding box center [376, 130] width 22 height 11
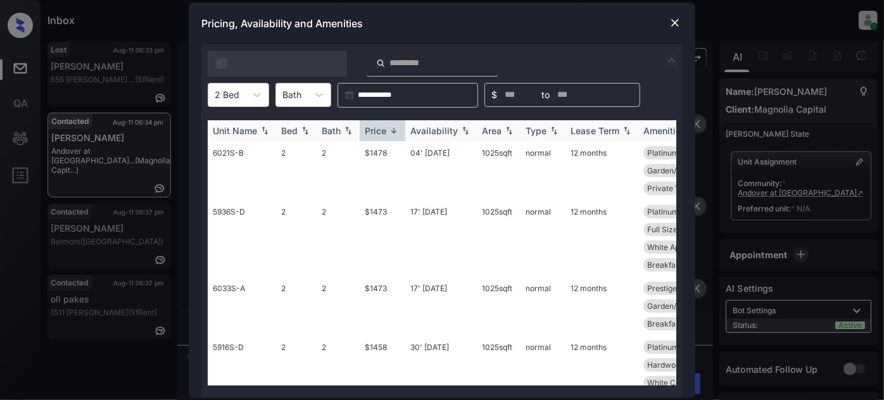
click at [378, 131] on div "Price" at bounding box center [376, 130] width 22 height 11
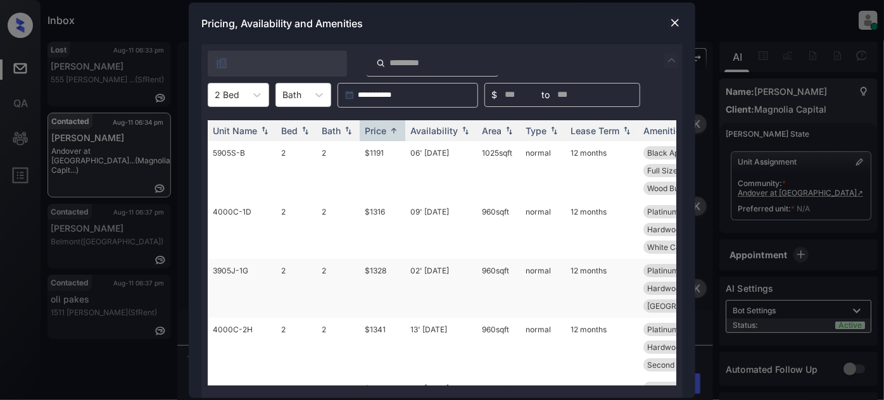
click at [451, 270] on td "02' Aug 25" at bounding box center [441, 288] width 72 height 59
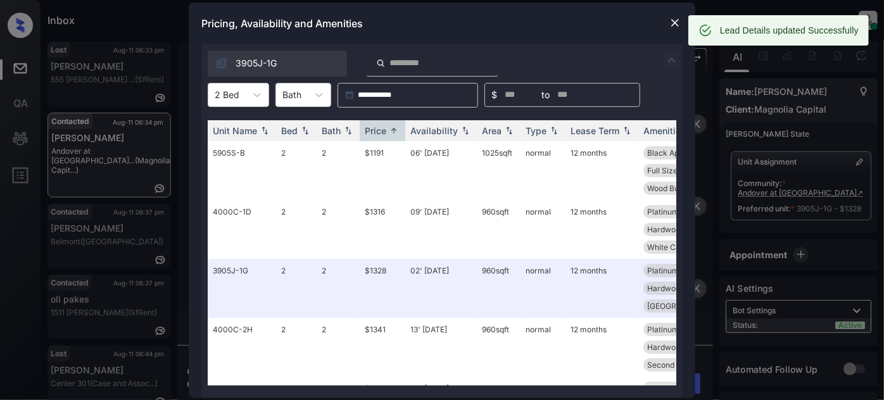
click at [674, 24] on img at bounding box center [675, 22] width 13 height 13
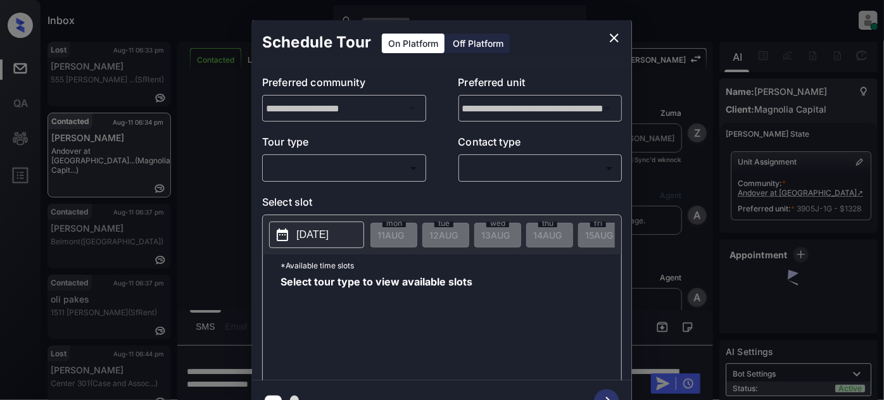
scroll to position [473, 0]
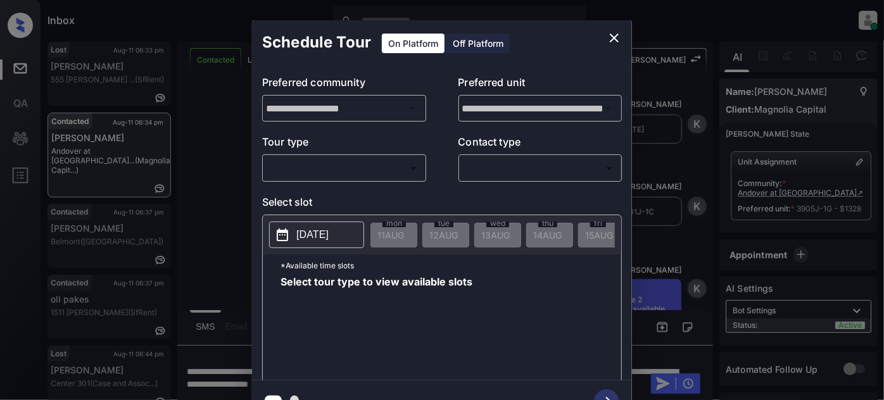
click at [343, 165] on body "Inbox Juan Carlos Manantan Online Set yourself offline Set yourself on break Pr…" at bounding box center [442, 200] width 884 height 400
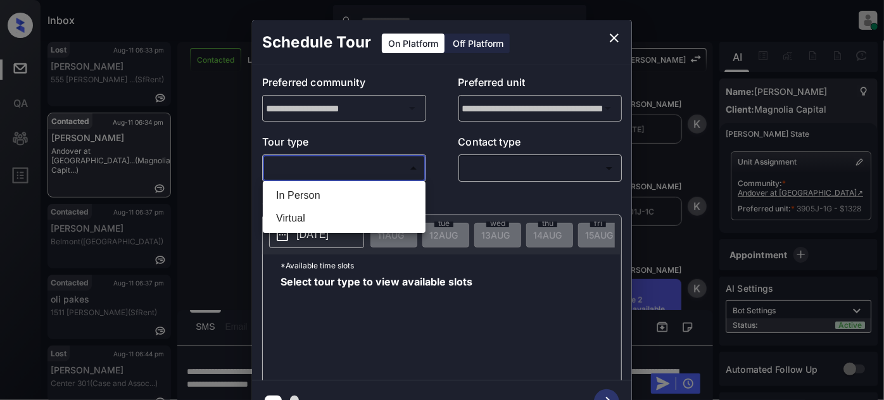
click at [331, 197] on li "In Person" at bounding box center [344, 195] width 156 height 23
type input "********"
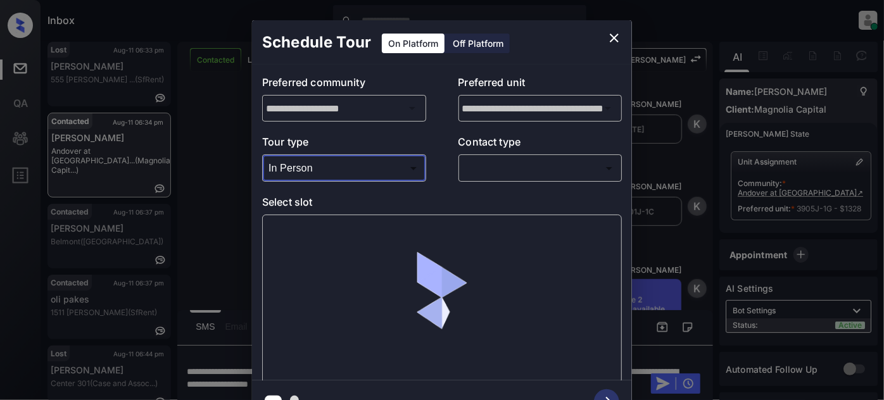
click at [499, 165] on body "Inbox Juan Carlos Manantan Online Set yourself offline Set yourself on break Pr…" at bounding box center [442, 200] width 884 height 400
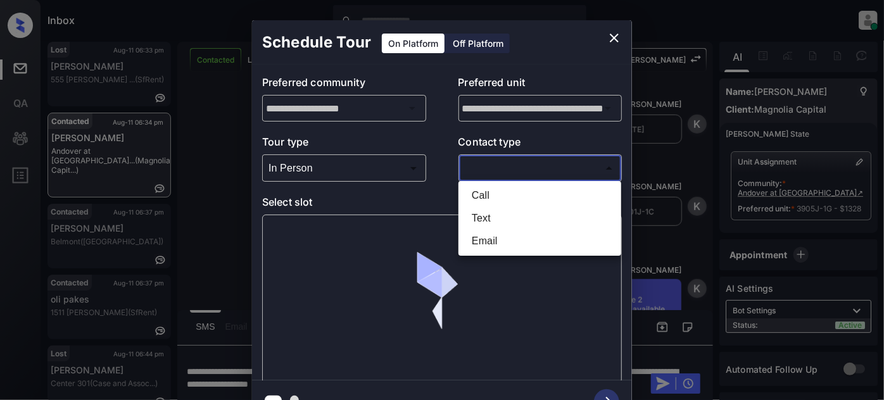
click at [490, 220] on li "Text" at bounding box center [540, 218] width 156 height 23
type input "****"
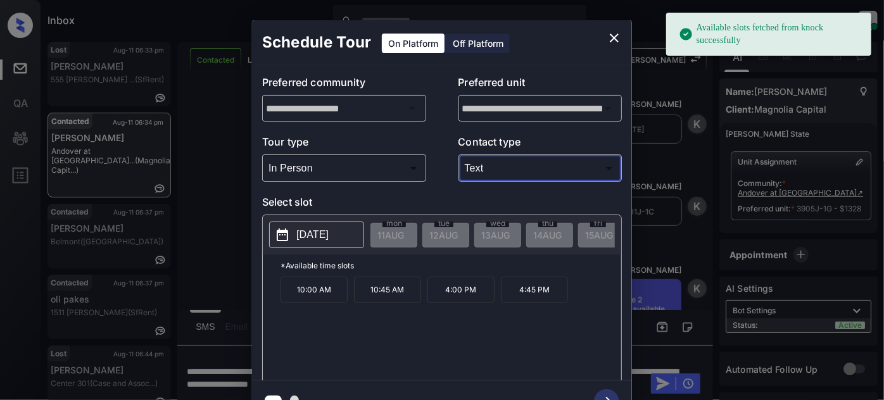
click at [294, 232] on button "[DATE]" at bounding box center [316, 235] width 95 height 27
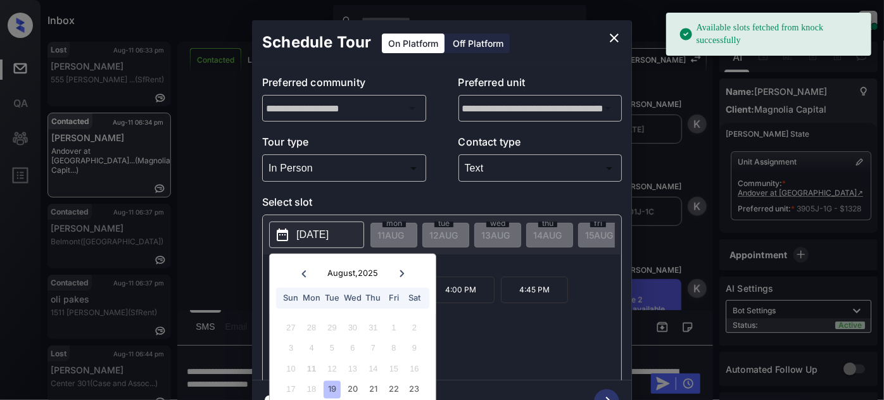
click at [339, 385] on div "19" at bounding box center [332, 389] width 17 height 17
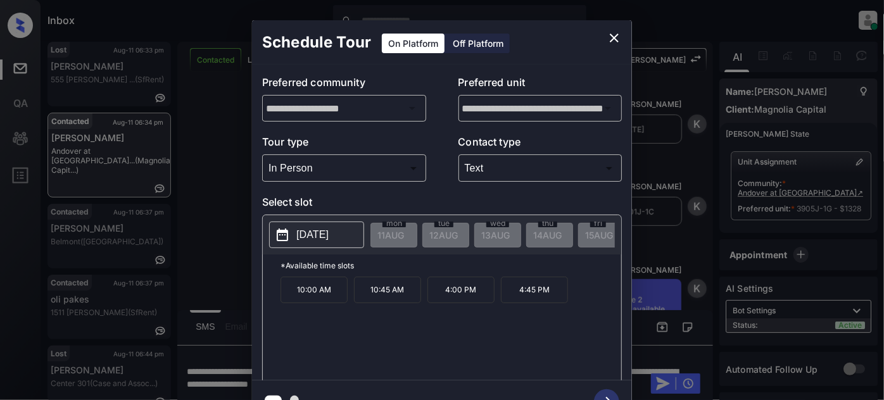
click at [516, 344] on div "10:00 AM 10:45 AM 4:00 PM 4:45 PM" at bounding box center [451, 327] width 341 height 101
drag, startPoint x: 528, startPoint y: 298, endPoint x: 533, endPoint y: 303, distance: 7.6
click at [528, 298] on p "4:45 PM" at bounding box center [534, 290] width 67 height 27
click at [609, 391] on icon "button" at bounding box center [606, 402] width 25 height 25
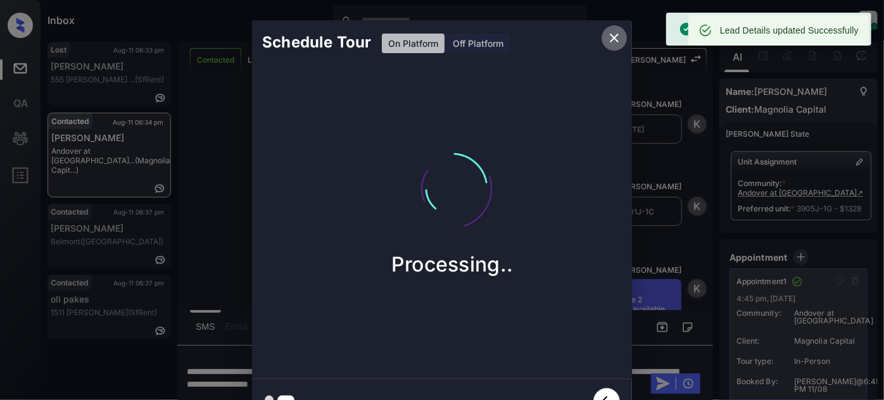
click at [614, 42] on icon "close" at bounding box center [614, 37] width 15 height 15
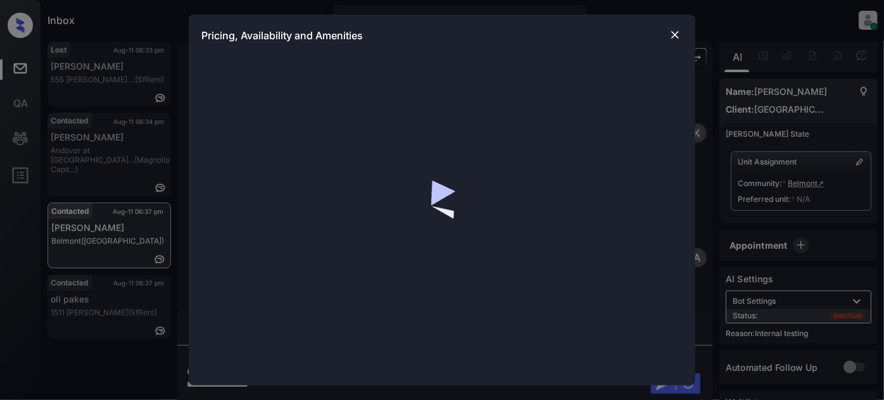
scroll to position [1800, 0]
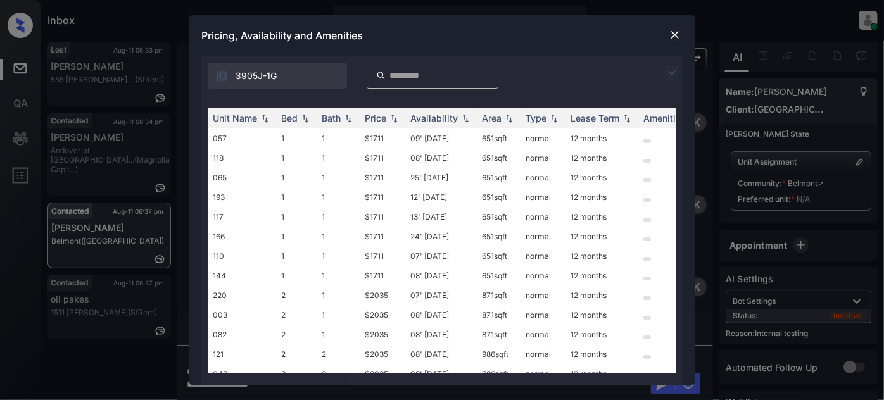
click at [672, 68] on img at bounding box center [671, 72] width 15 height 15
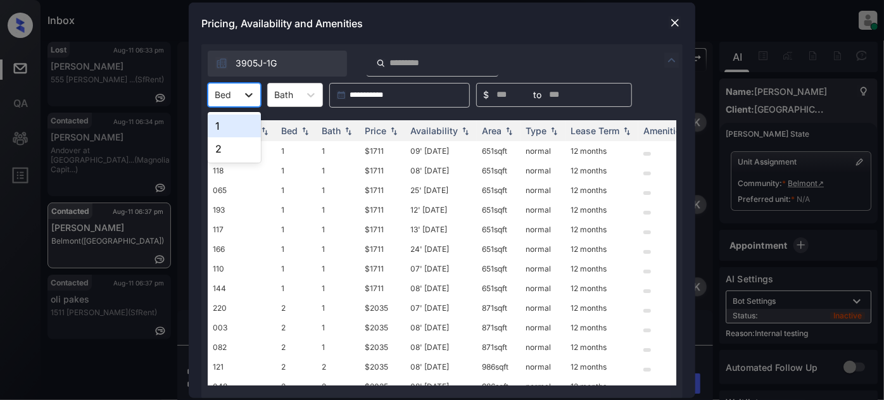
click at [243, 96] on icon at bounding box center [249, 95] width 13 height 13
click at [233, 124] on div "1" at bounding box center [234, 126] width 53 height 23
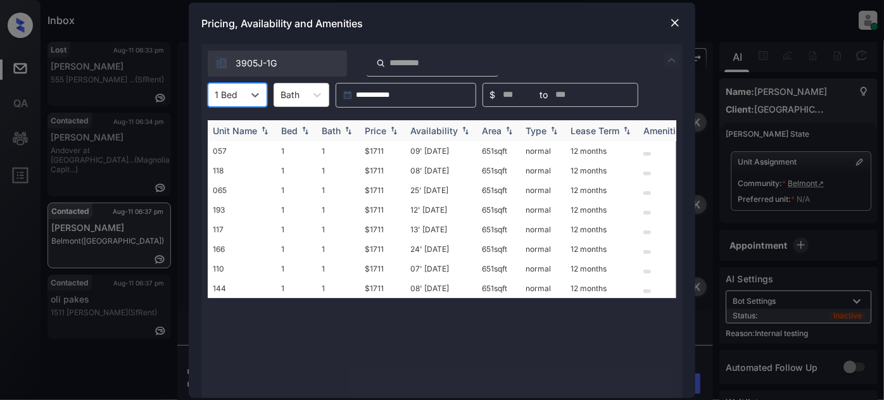
click at [378, 130] on div "Price" at bounding box center [376, 130] width 22 height 11
click at [436, 150] on td "09' Jun 25" at bounding box center [441, 151] width 72 height 20
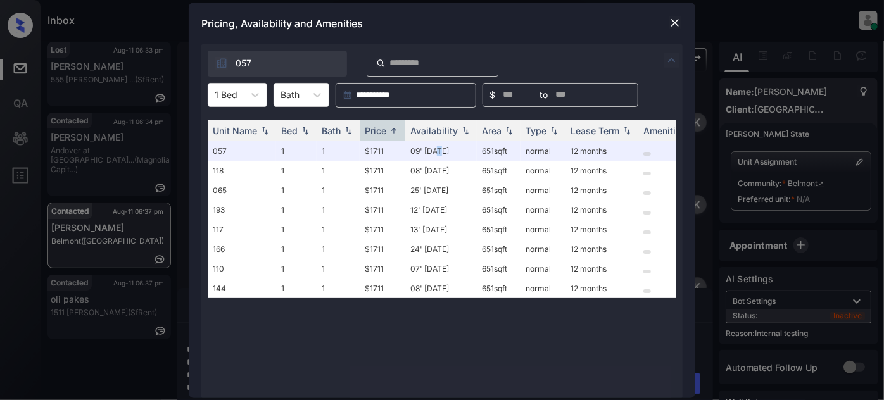
click at [678, 23] on img at bounding box center [675, 22] width 13 height 13
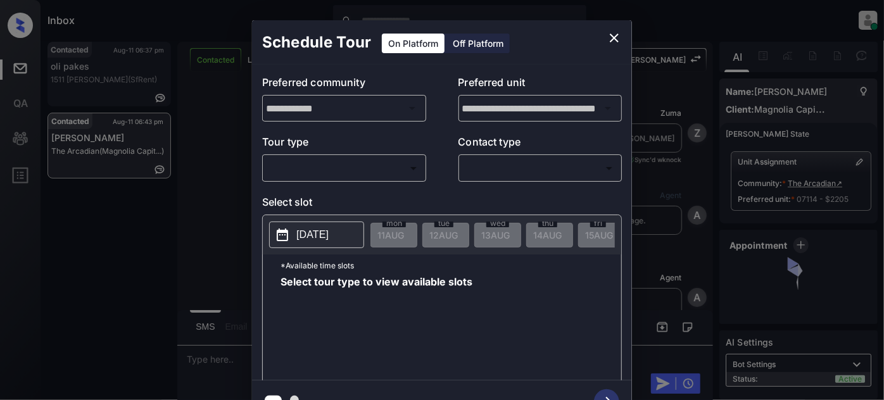
click at [383, 166] on body "Inbox [PERSON_NAME] Online Set yourself offline Set yourself on break Profile S…" at bounding box center [442, 200] width 884 height 400
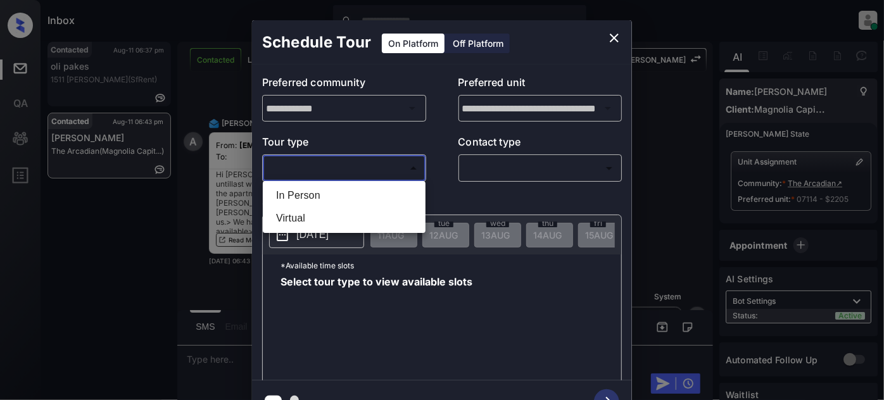
click at [616, 30] on div at bounding box center [442, 200] width 884 height 400
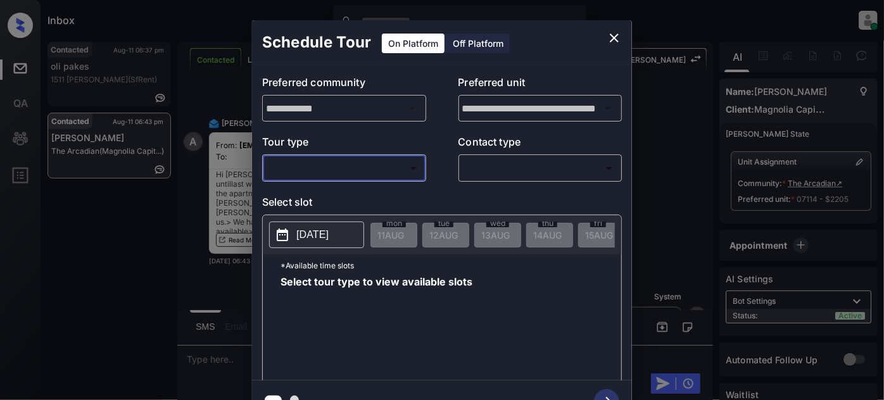
click at [616, 34] on icon "close" at bounding box center [614, 37] width 15 height 15
